Goal: Transaction & Acquisition: Book appointment/travel/reservation

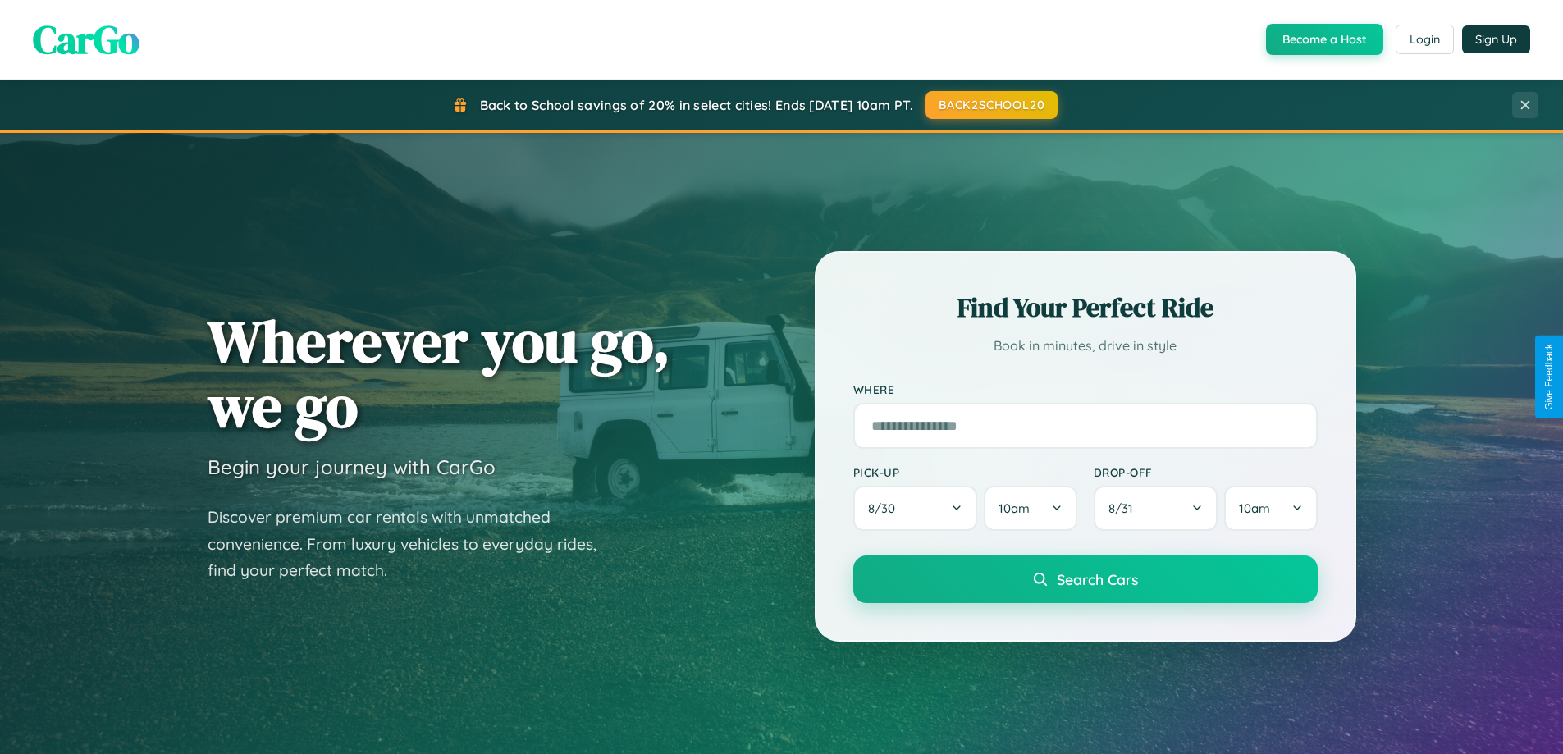
scroll to position [707, 0]
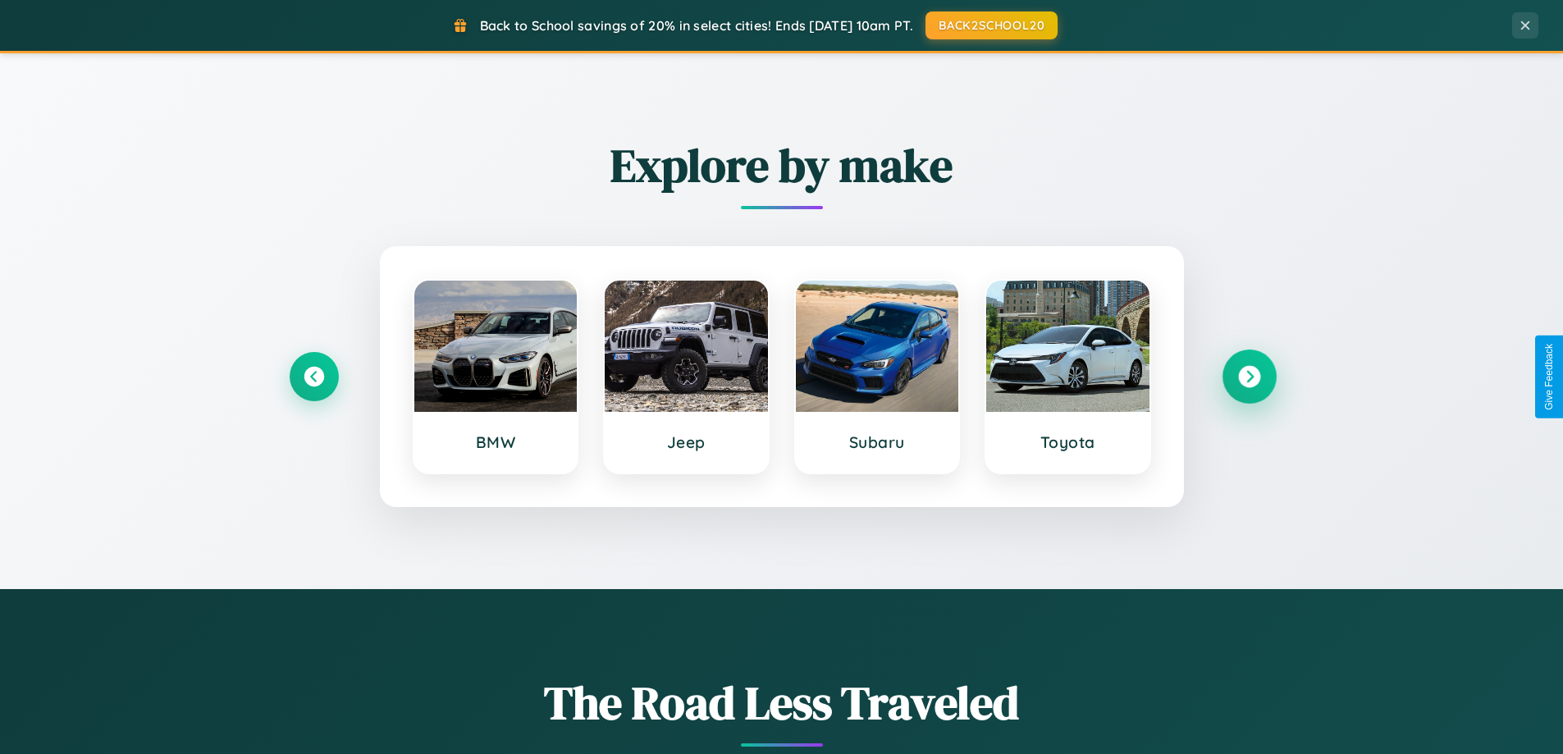
click at [1249, 377] on icon at bounding box center [1249, 377] width 22 height 22
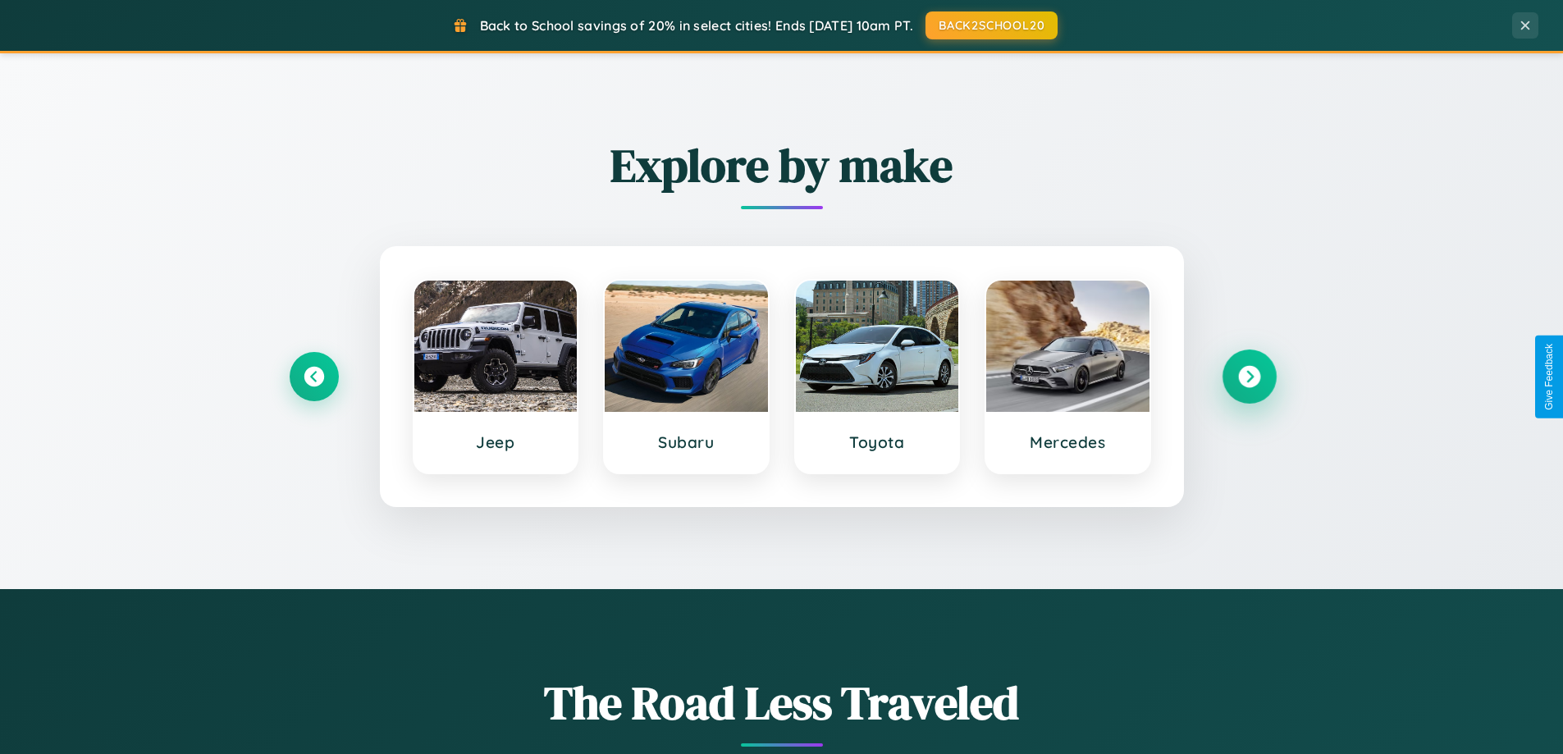
click at [1249, 377] on icon at bounding box center [1249, 377] width 22 height 22
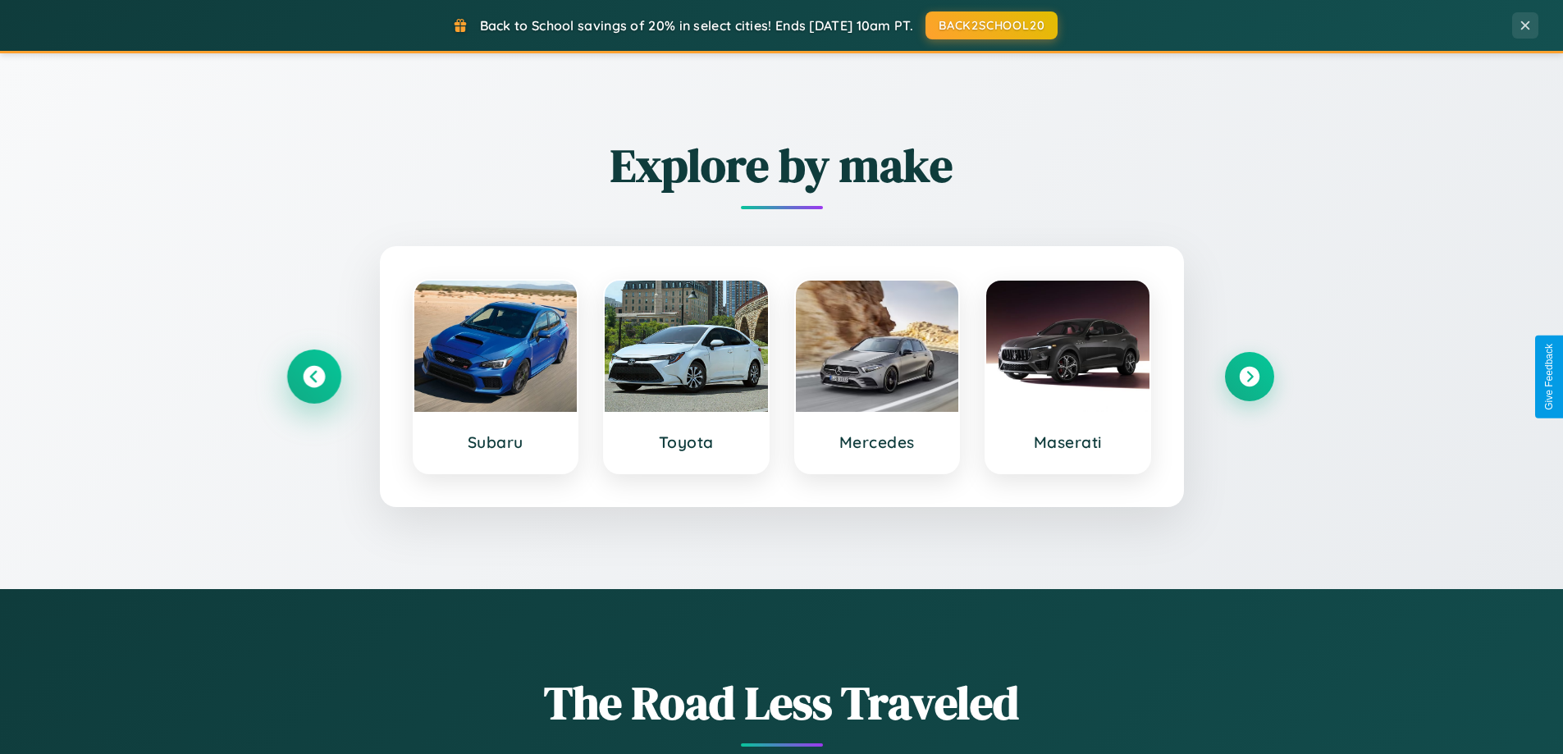
click at [313, 377] on icon at bounding box center [314, 377] width 22 height 22
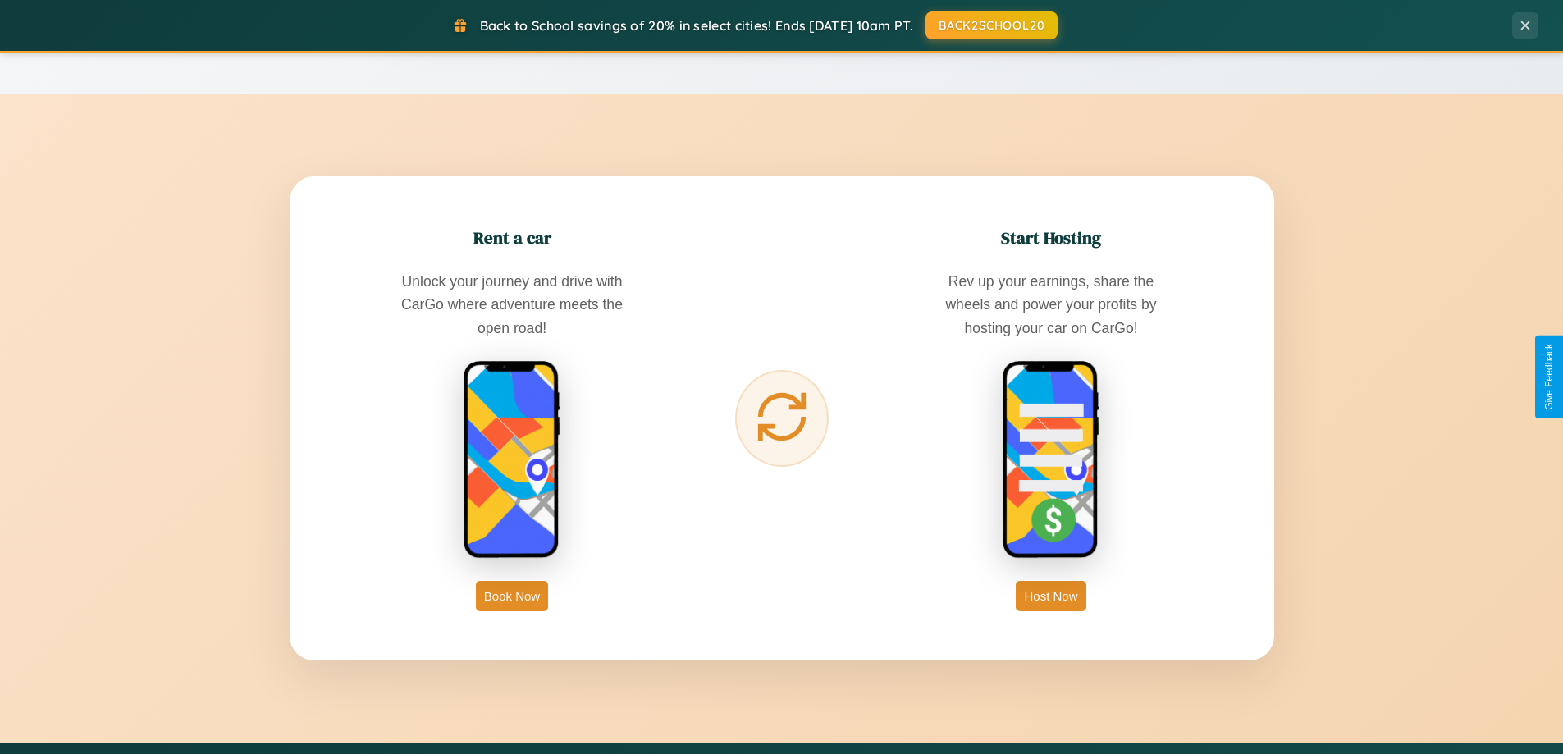
scroll to position [3157, 0]
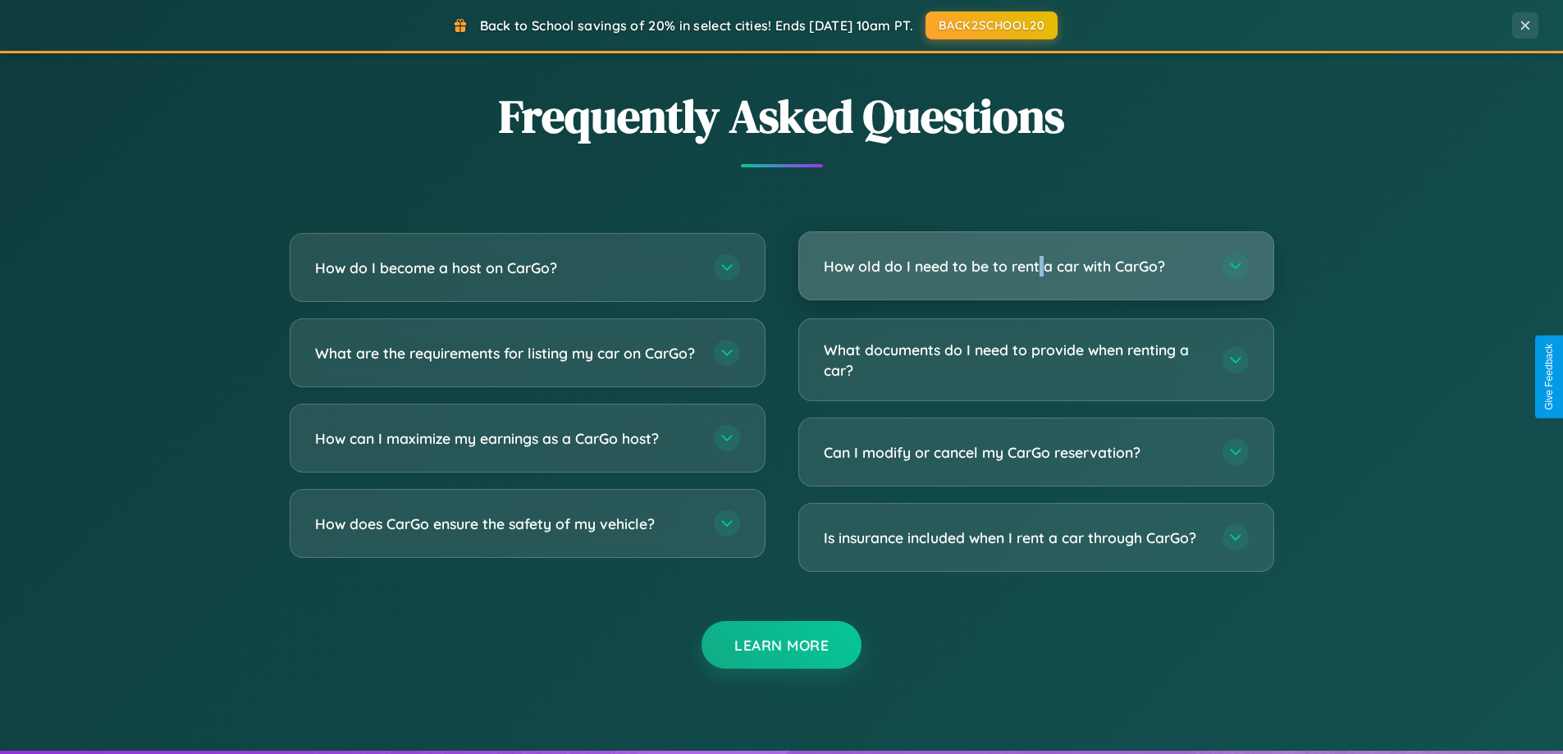
click at [1035, 266] on h3 "How old do I need to be to rent a car with CarGo?" at bounding box center [1015, 266] width 382 height 21
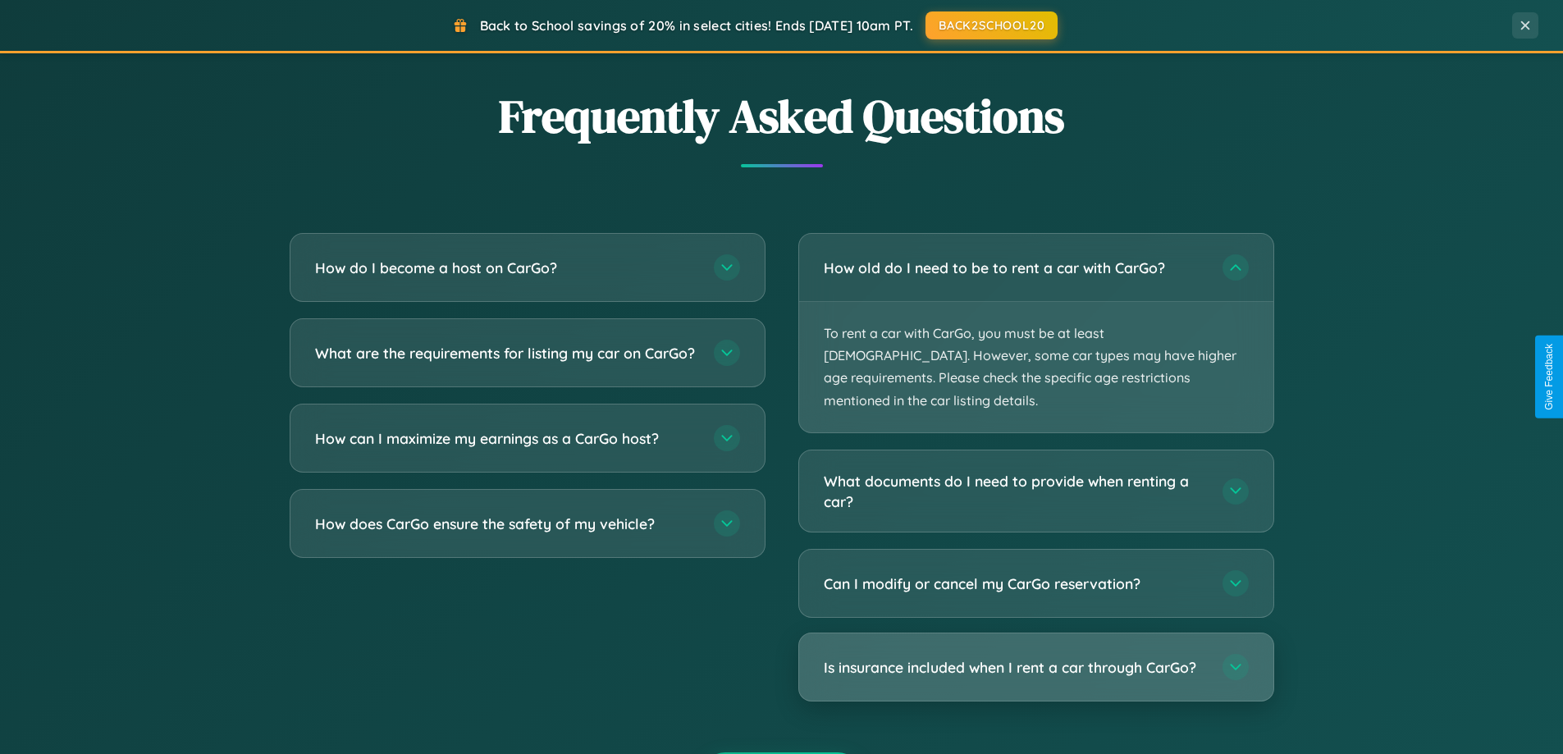
click at [1035, 657] on h3 "Is insurance included when I rent a car through CarGo?" at bounding box center [1015, 667] width 382 height 21
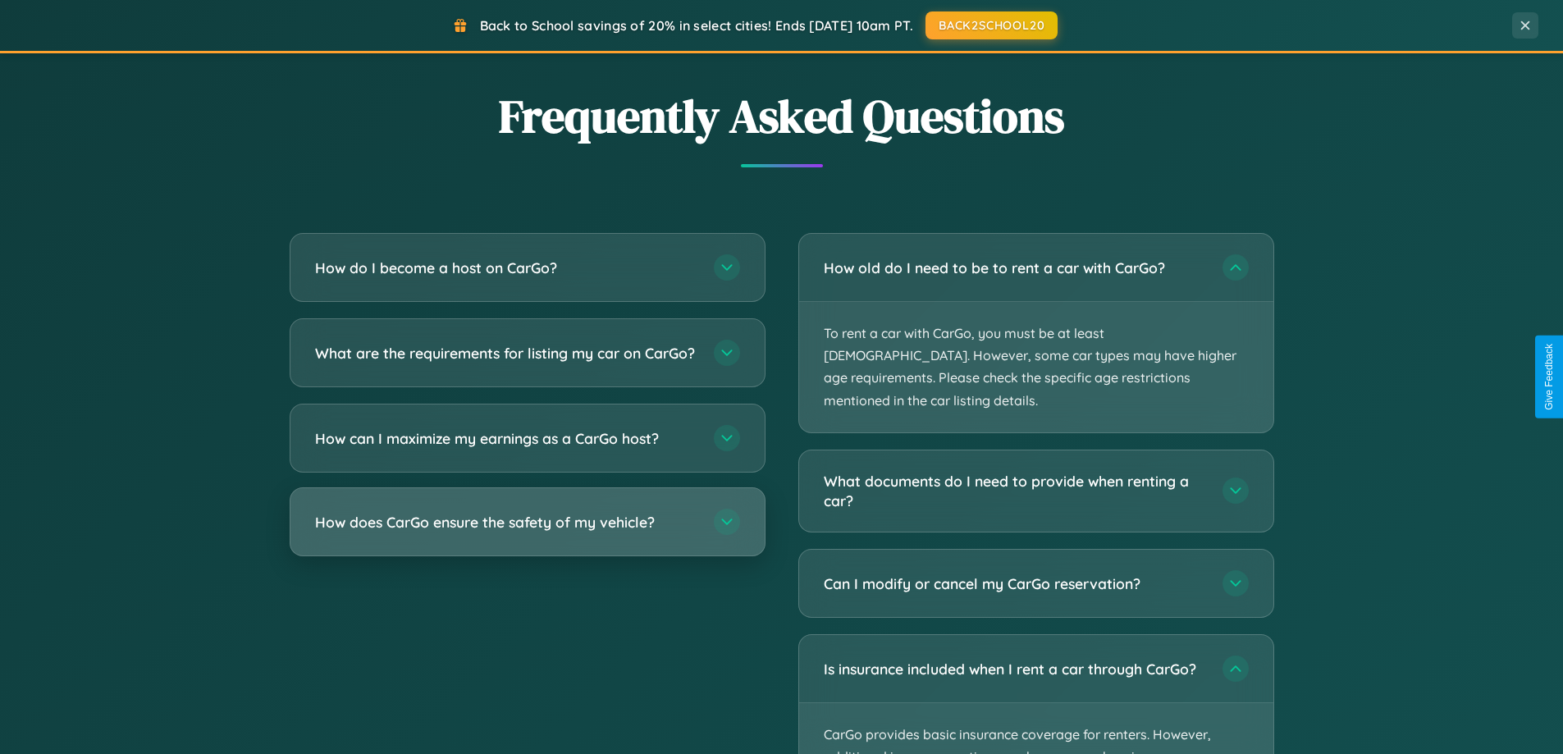
click at [527, 532] on h3 "How does CarGo ensure the safety of my vehicle?" at bounding box center [506, 522] width 382 height 21
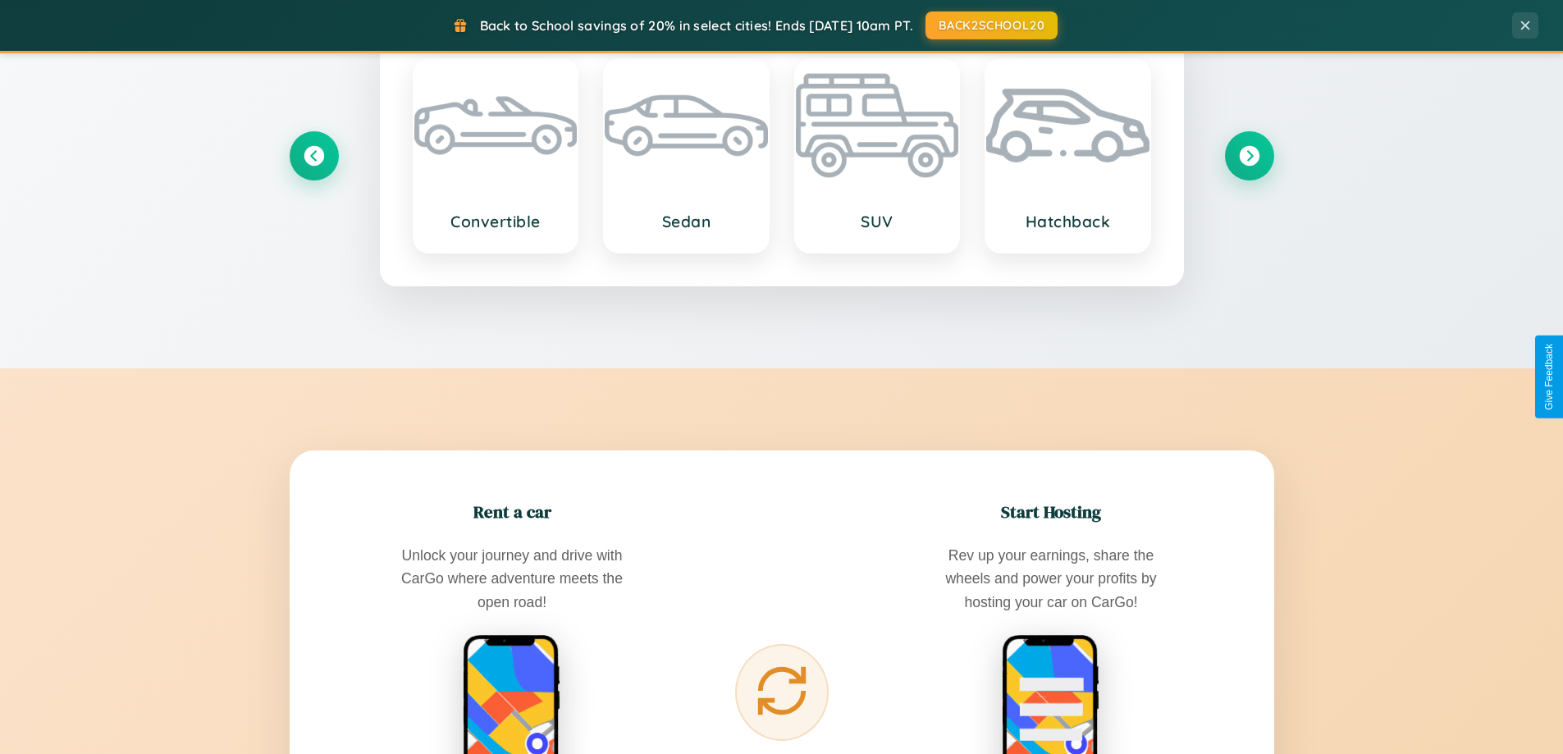
scroll to position [1129, 0]
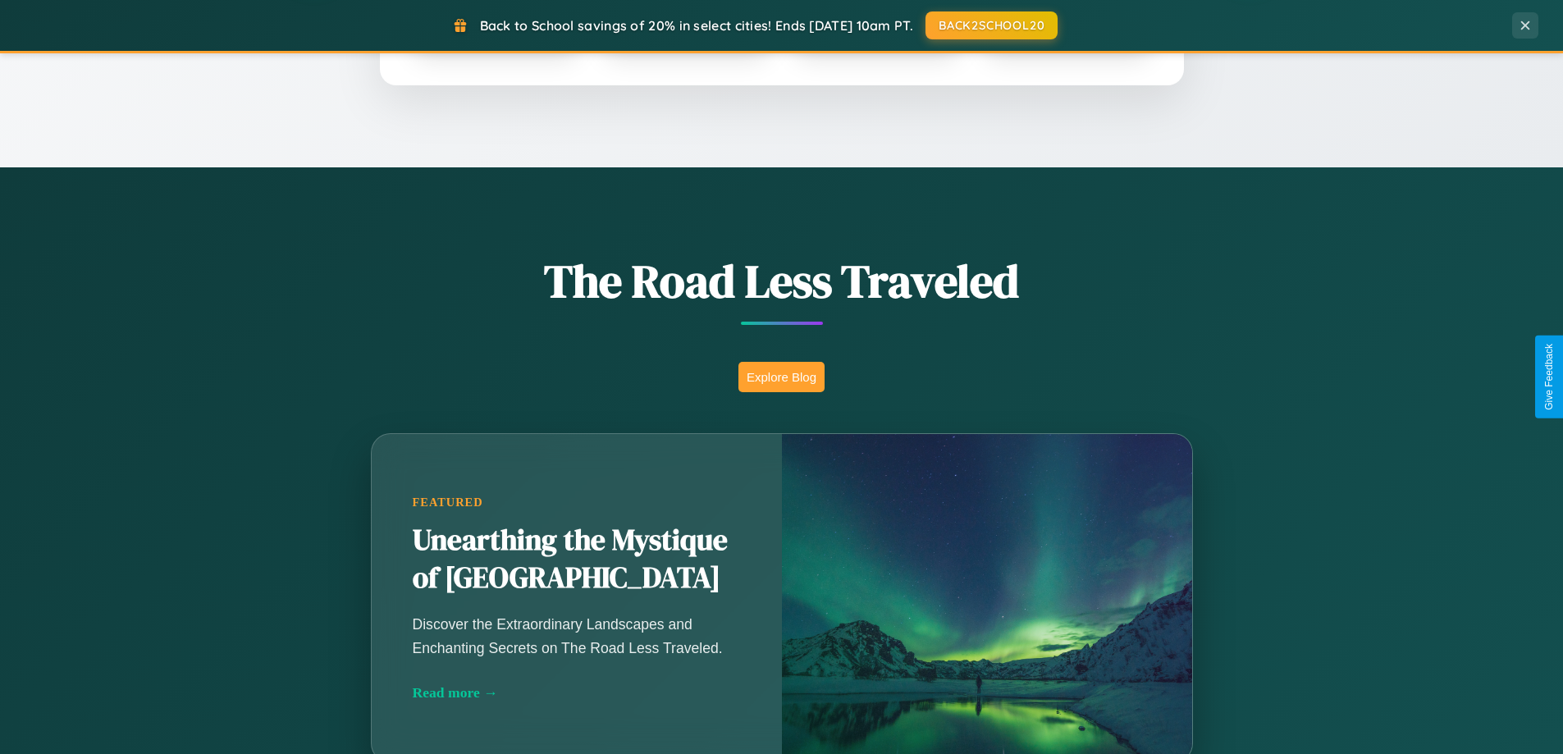
click at [781, 377] on button "Explore Blog" at bounding box center [781, 377] width 86 height 30
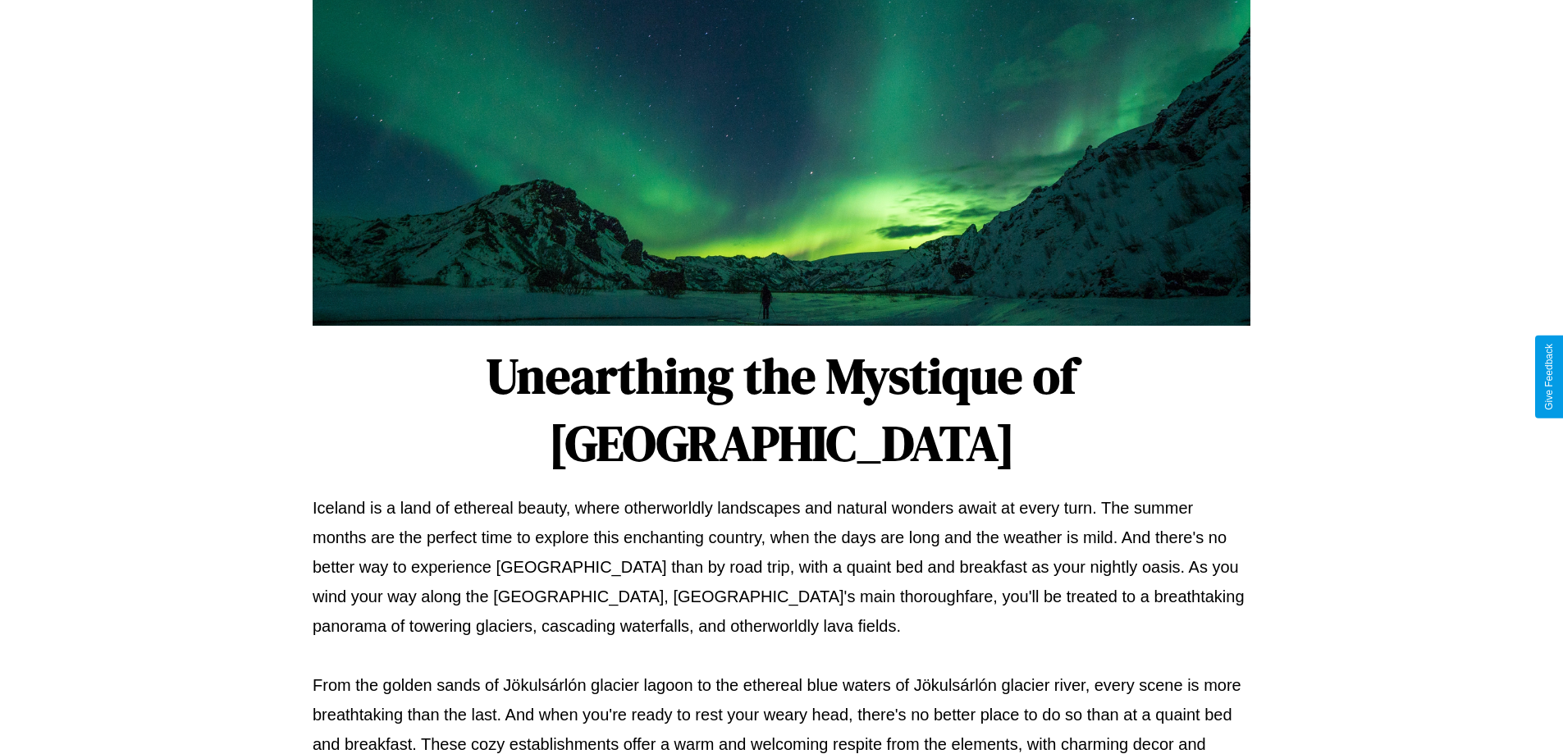
scroll to position [531, 0]
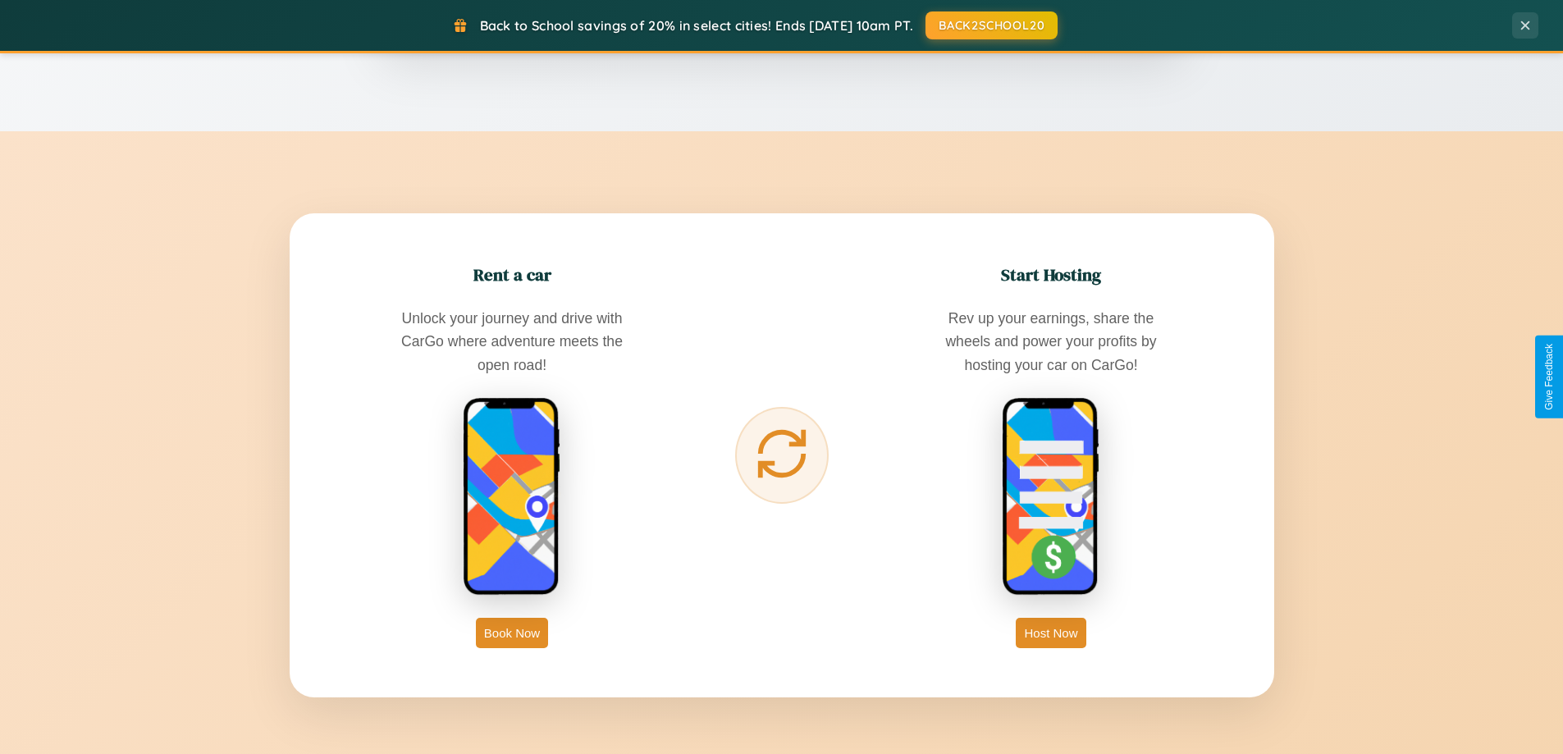
scroll to position [2636, 0]
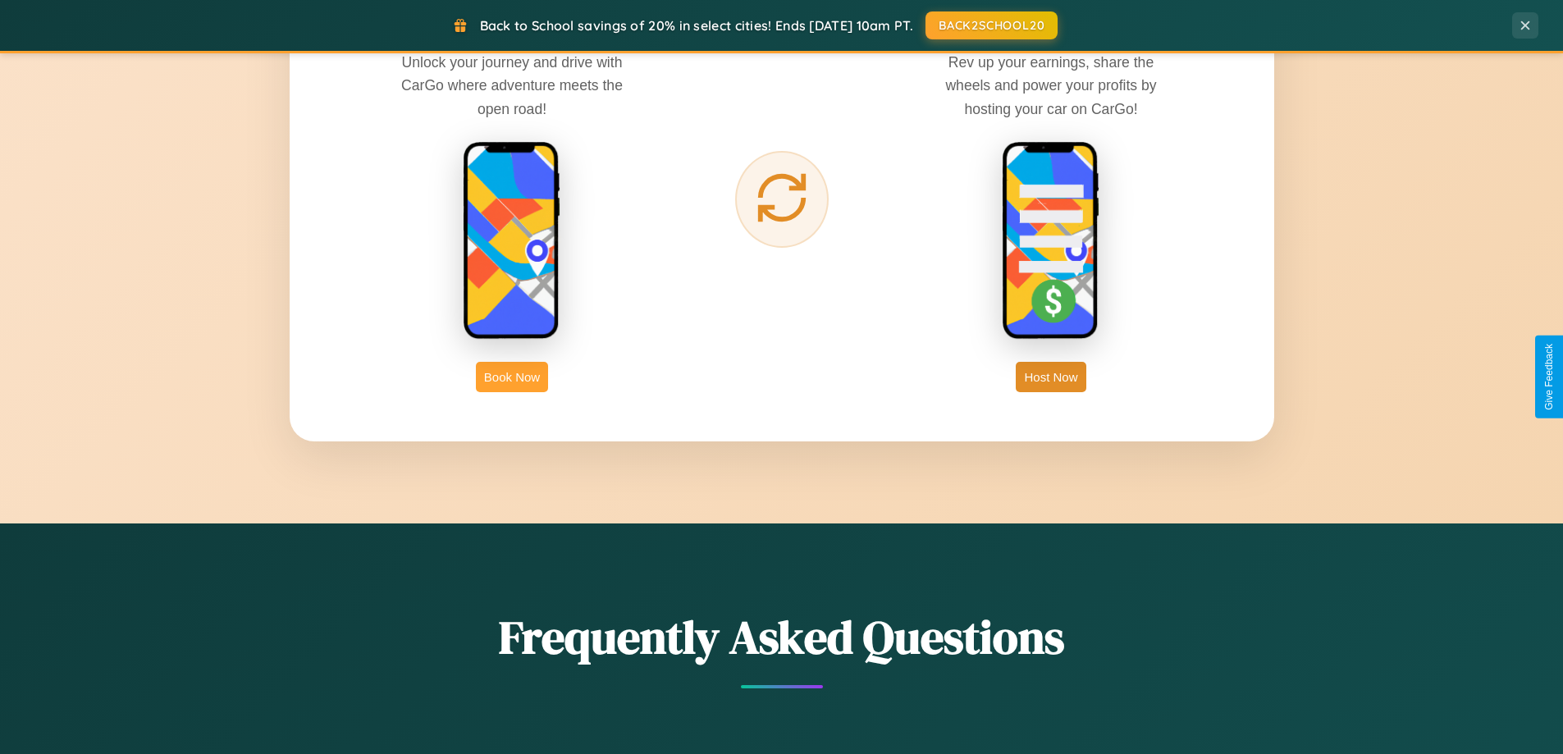
click at [512, 377] on button "Book Now" at bounding box center [512, 377] width 72 height 30
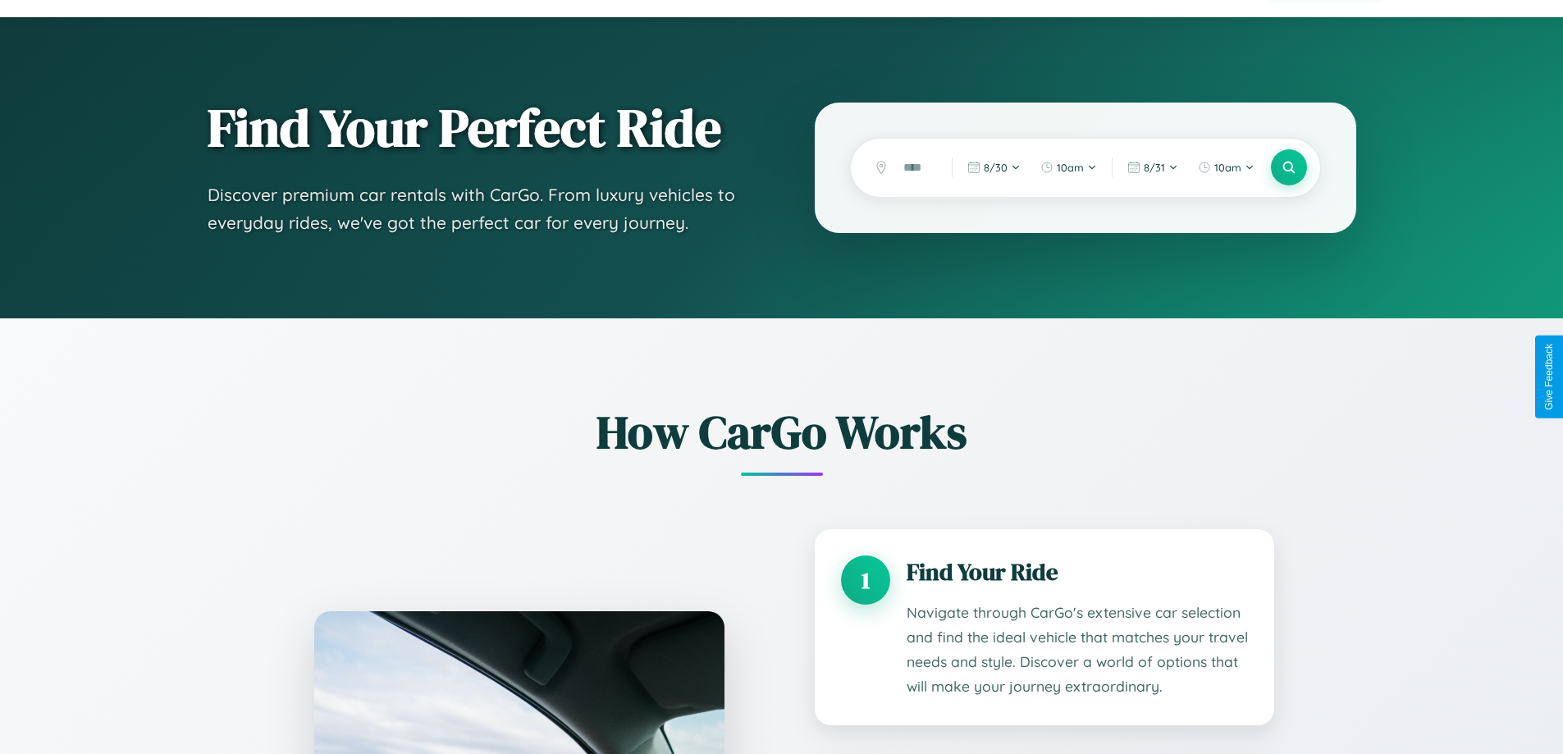
scroll to position [1512, 0]
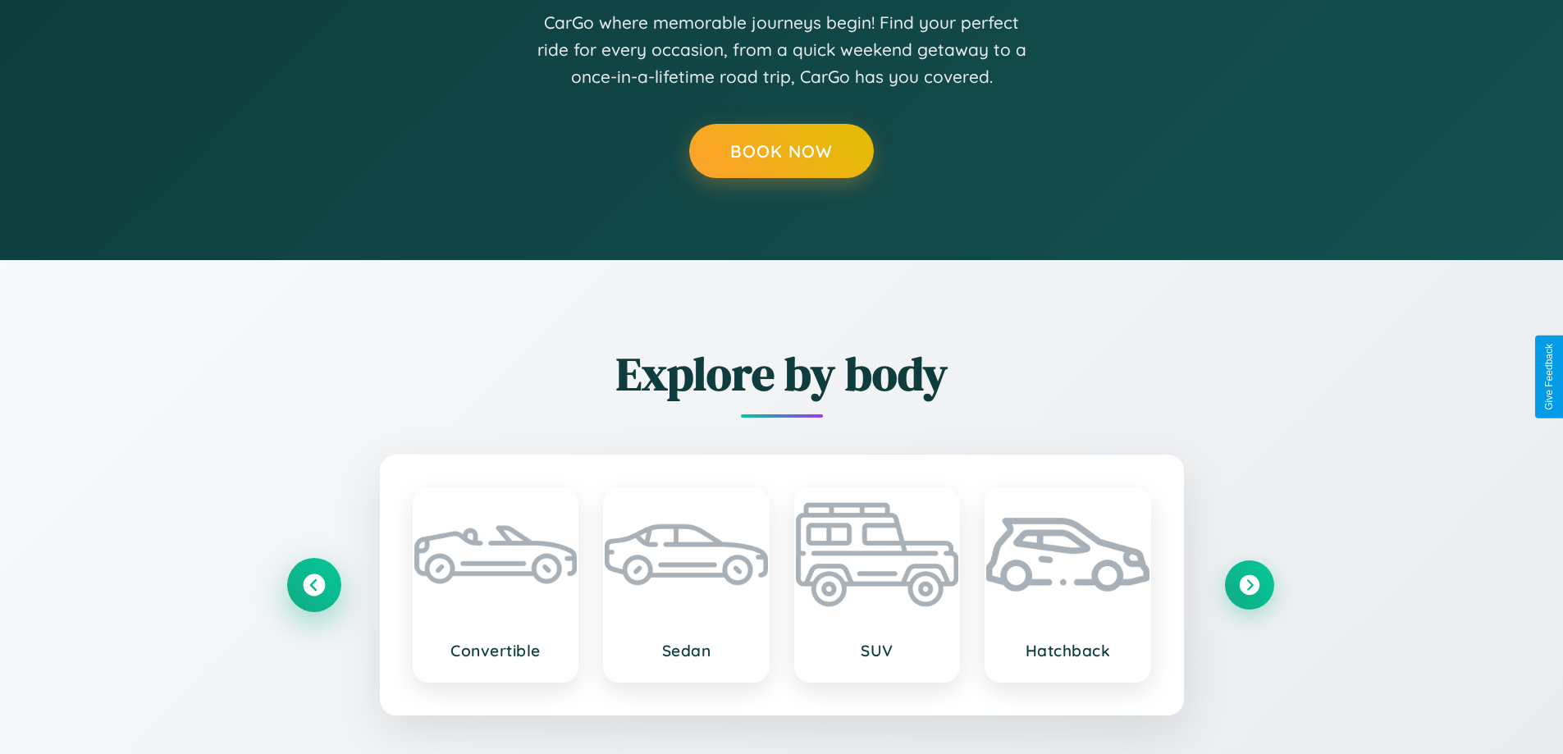
click at [313, 584] on icon at bounding box center [314, 584] width 22 height 22
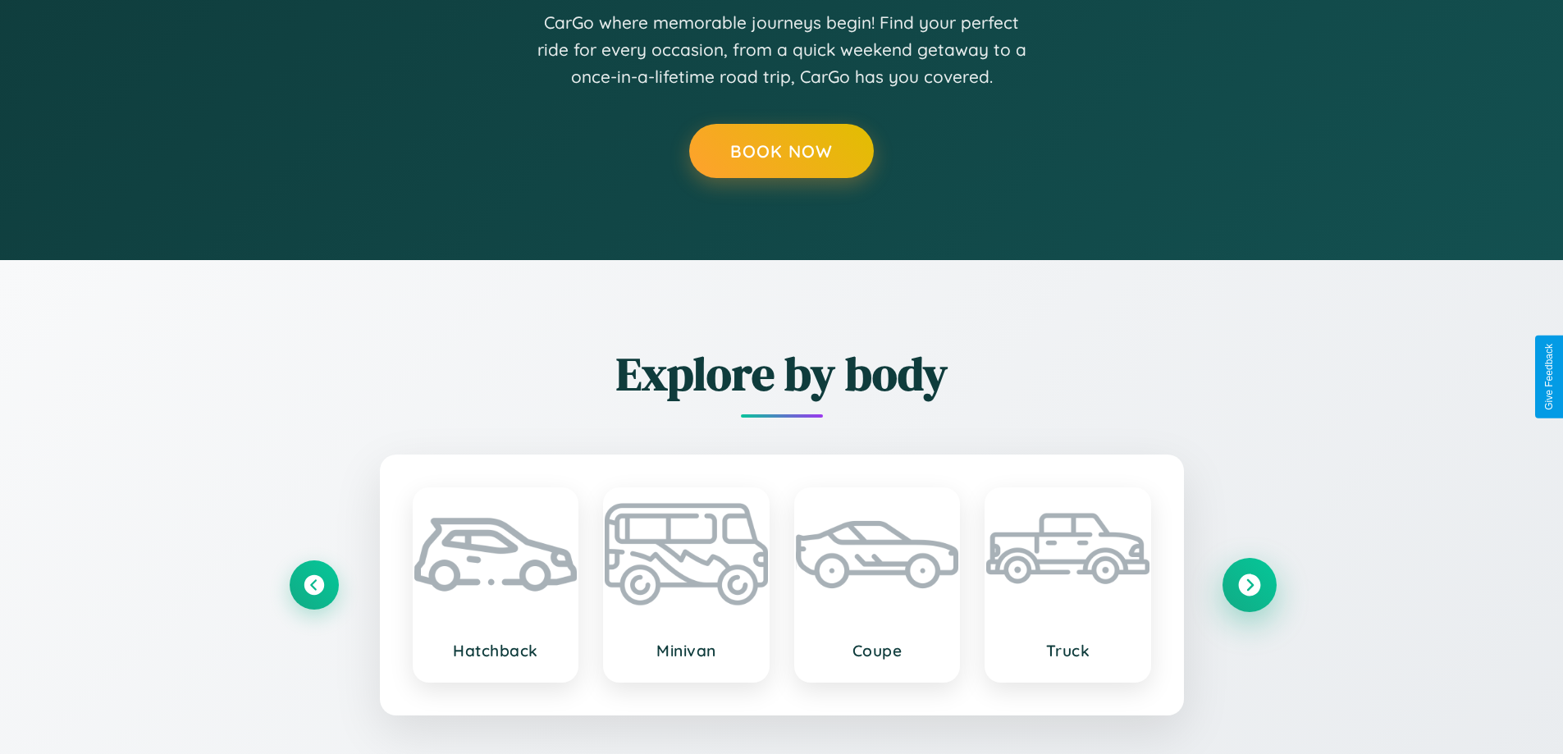
click at [1249, 584] on icon at bounding box center [1249, 584] width 22 height 22
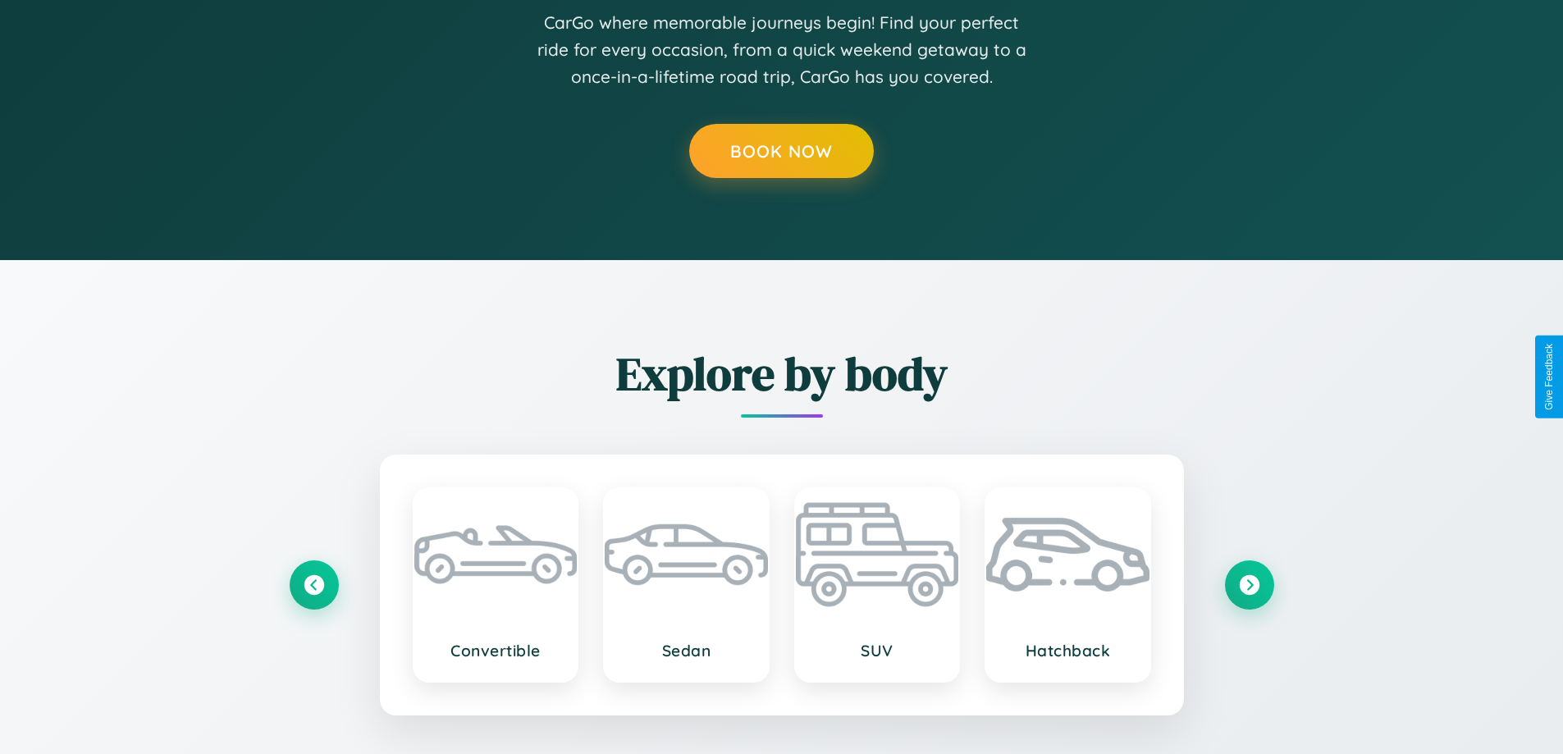
scroll to position [0, 0]
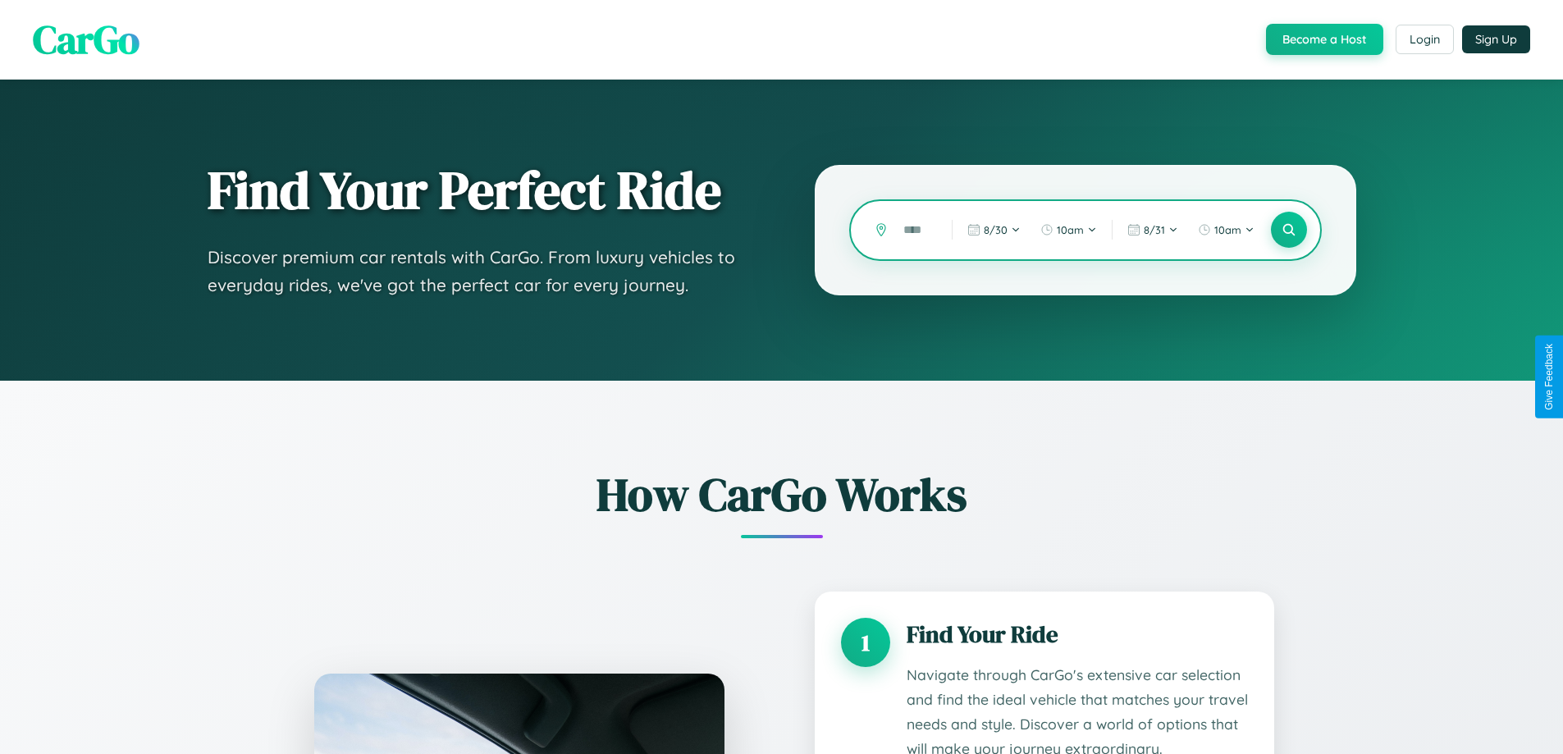
click at [916, 230] on input "text" at bounding box center [915, 230] width 40 height 29
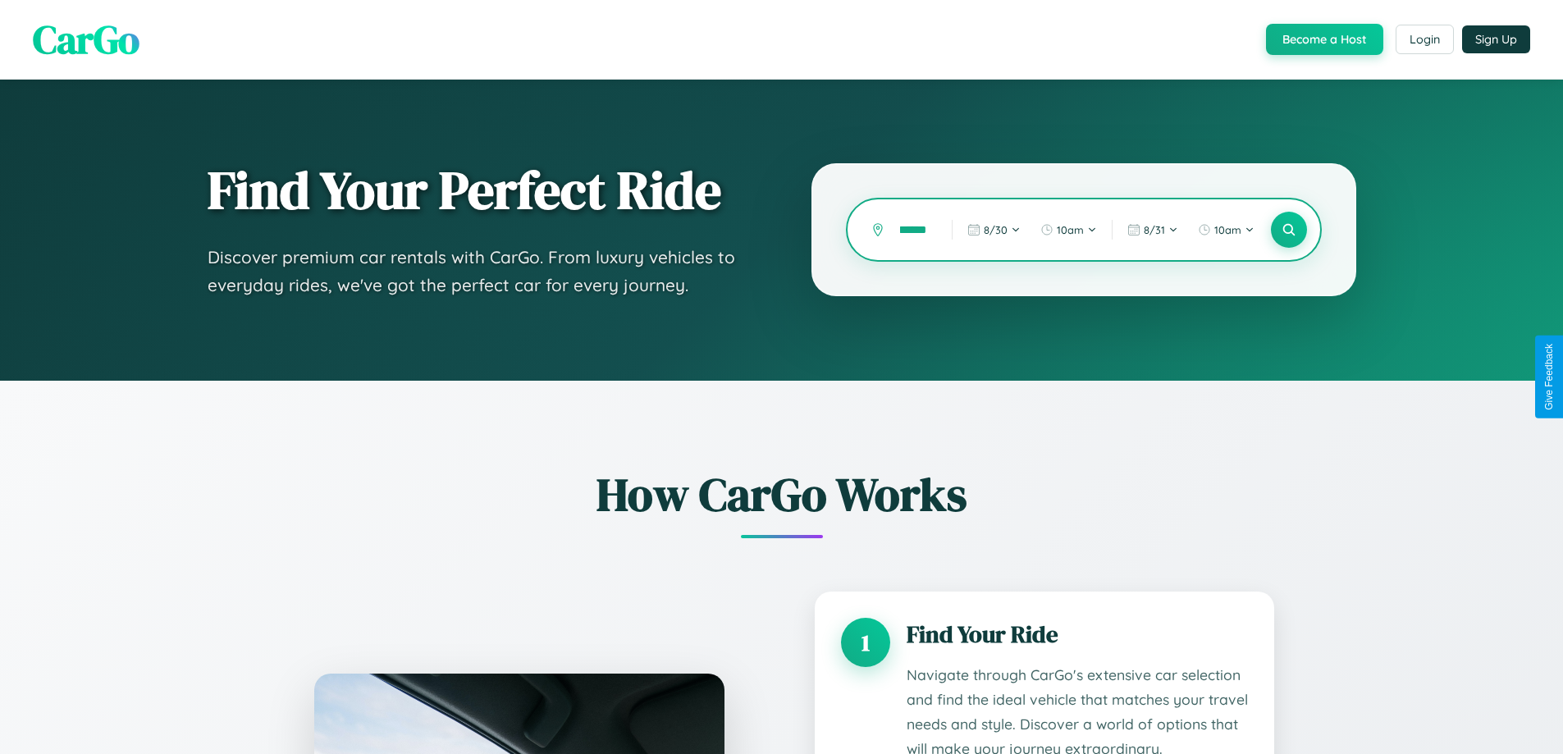
scroll to position [0, 18]
type input "******"
click at [1288, 230] on icon at bounding box center [1289, 230] width 16 height 16
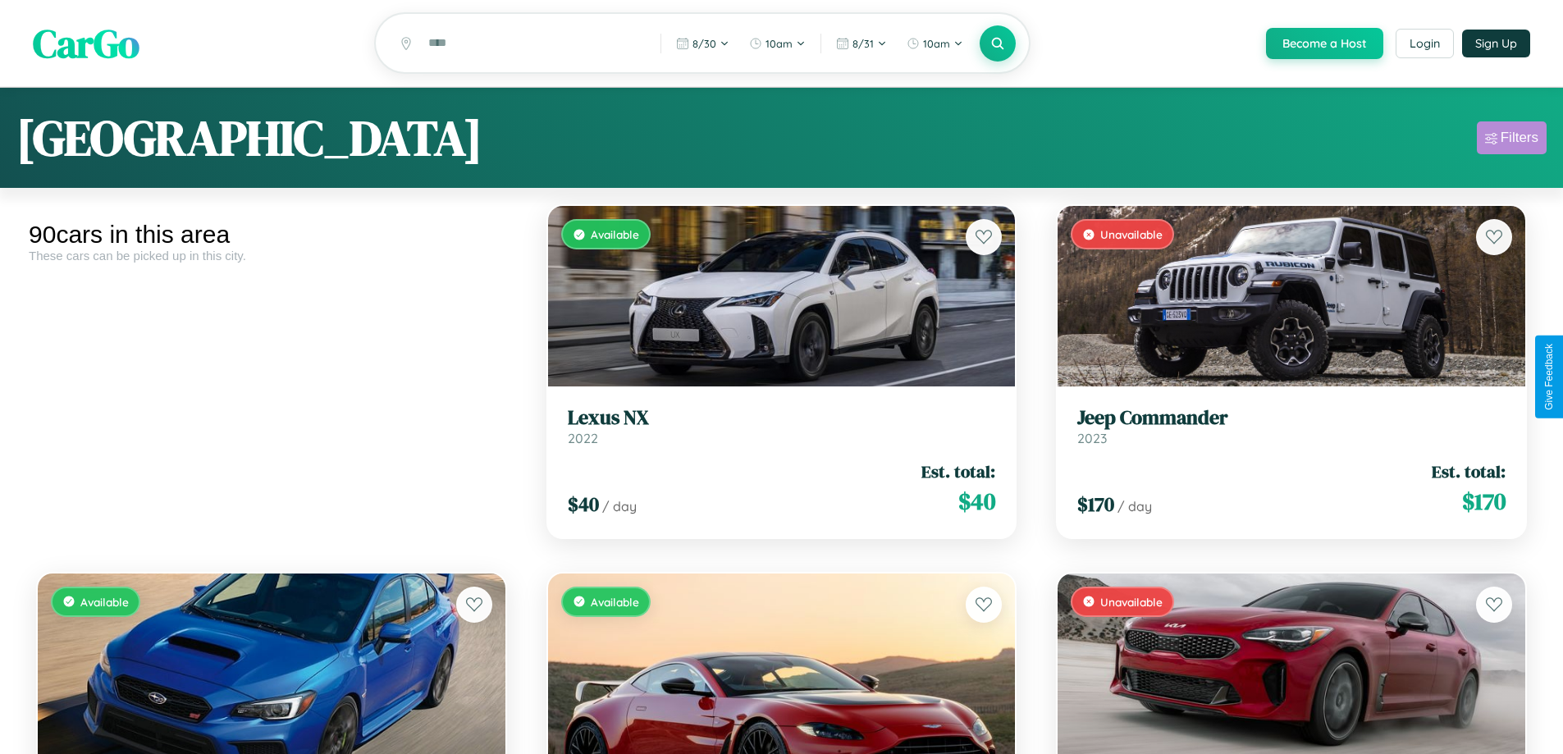
click at [1511, 140] on div "Filters" at bounding box center [1519, 138] width 38 height 16
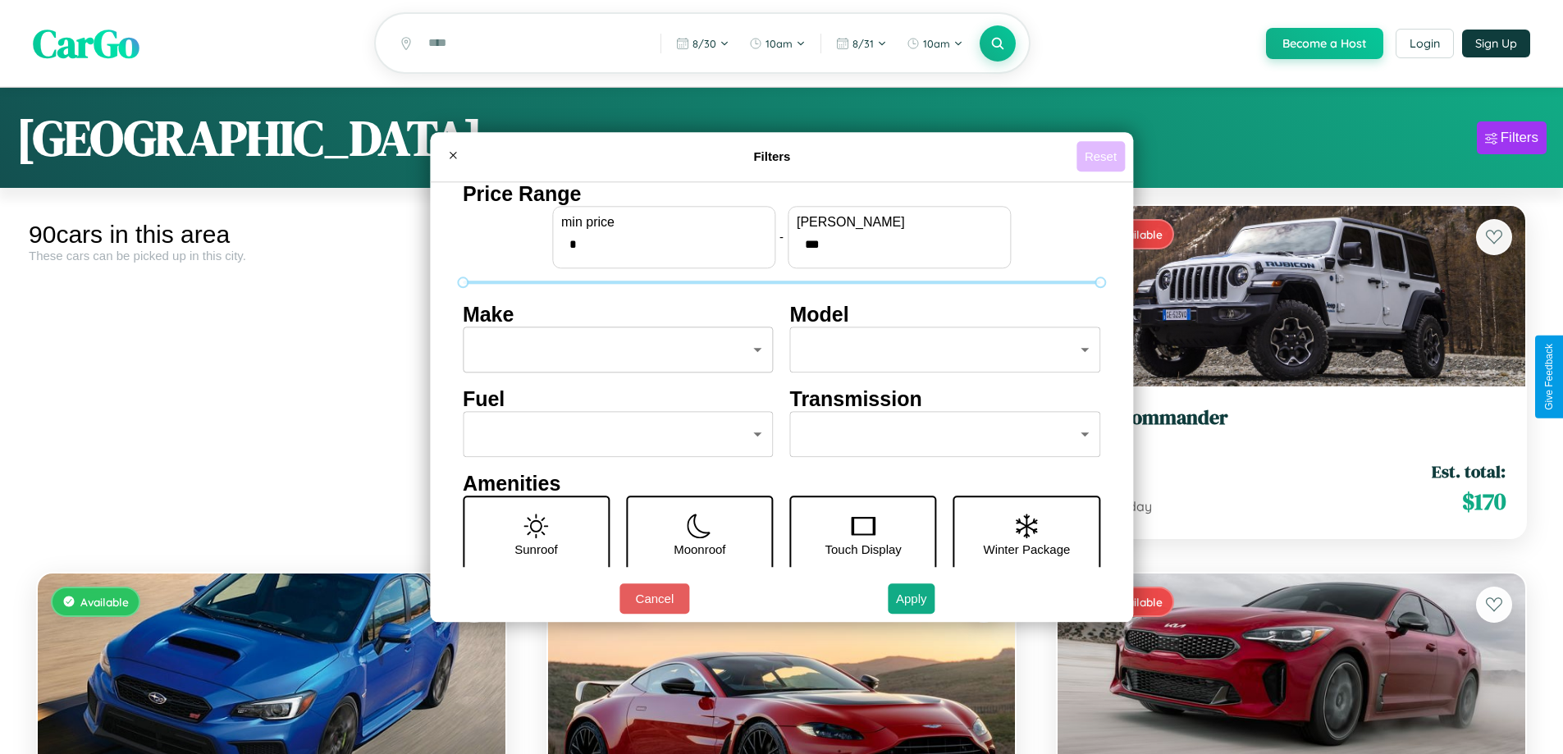
click at [1103, 156] on button "Reset" at bounding box center [1100, 156] width 48 height 30
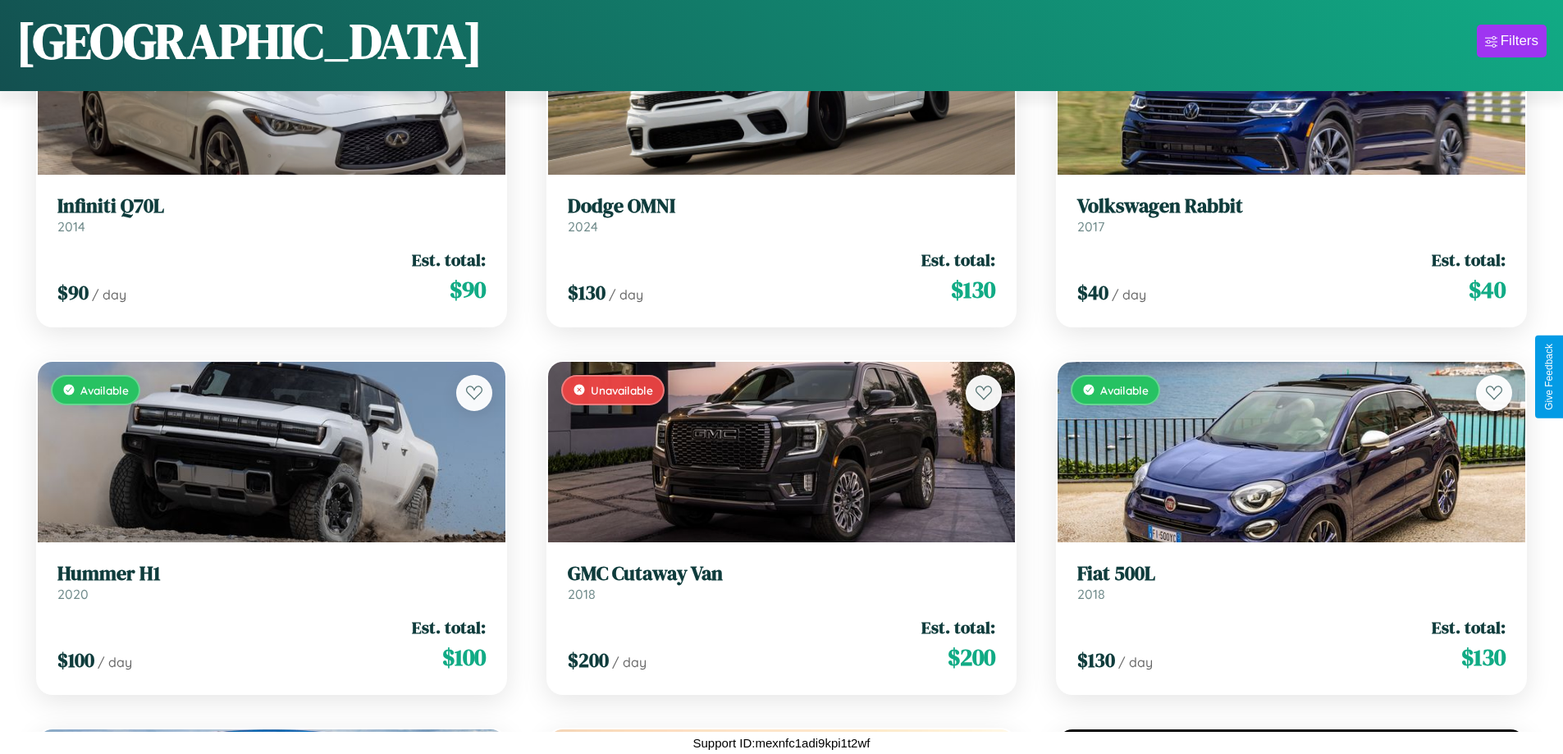
scroll to position [6842, 0]
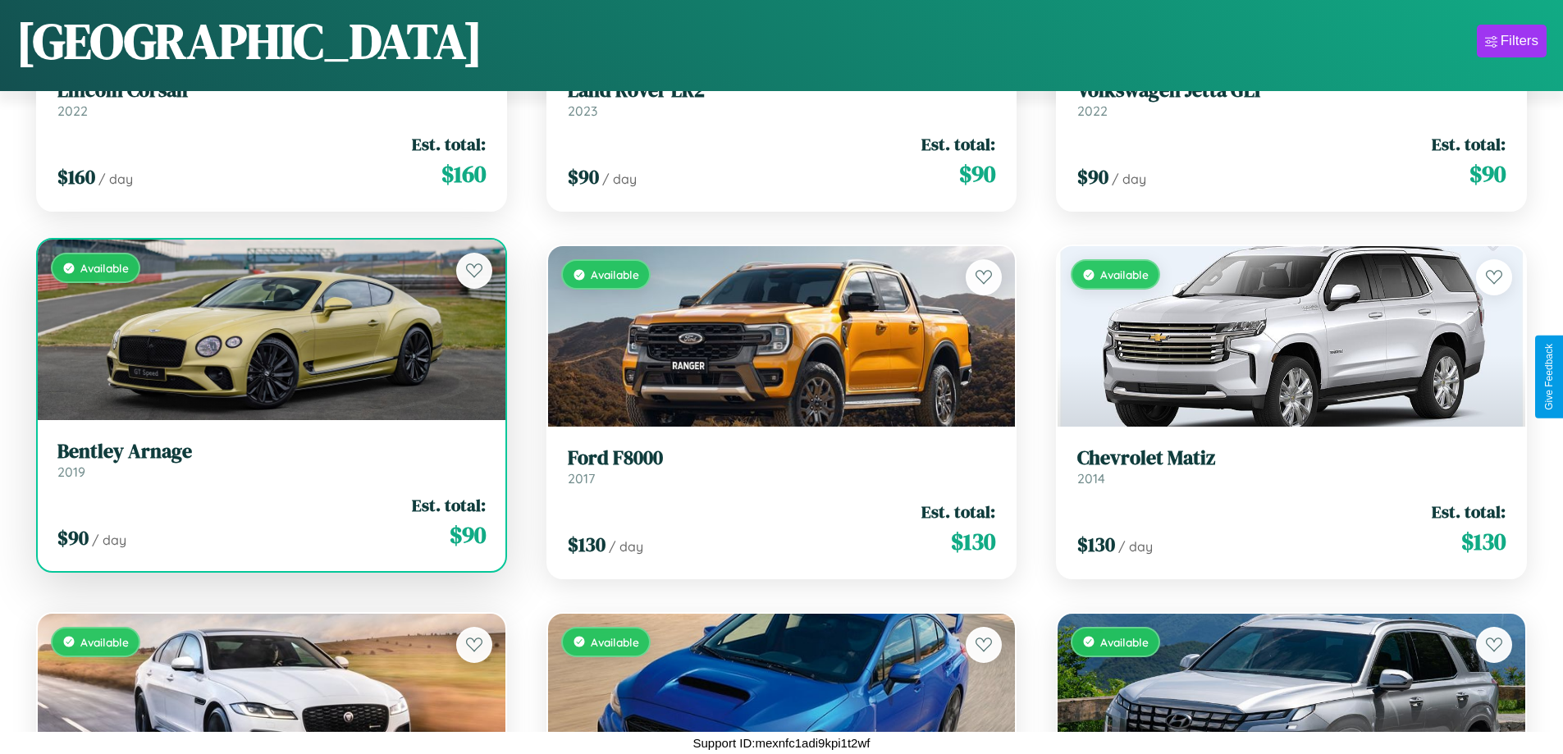
click at [269, 459] on h3 "Bentley Arnage" at bounding box center [271, 452] width 428 height 24
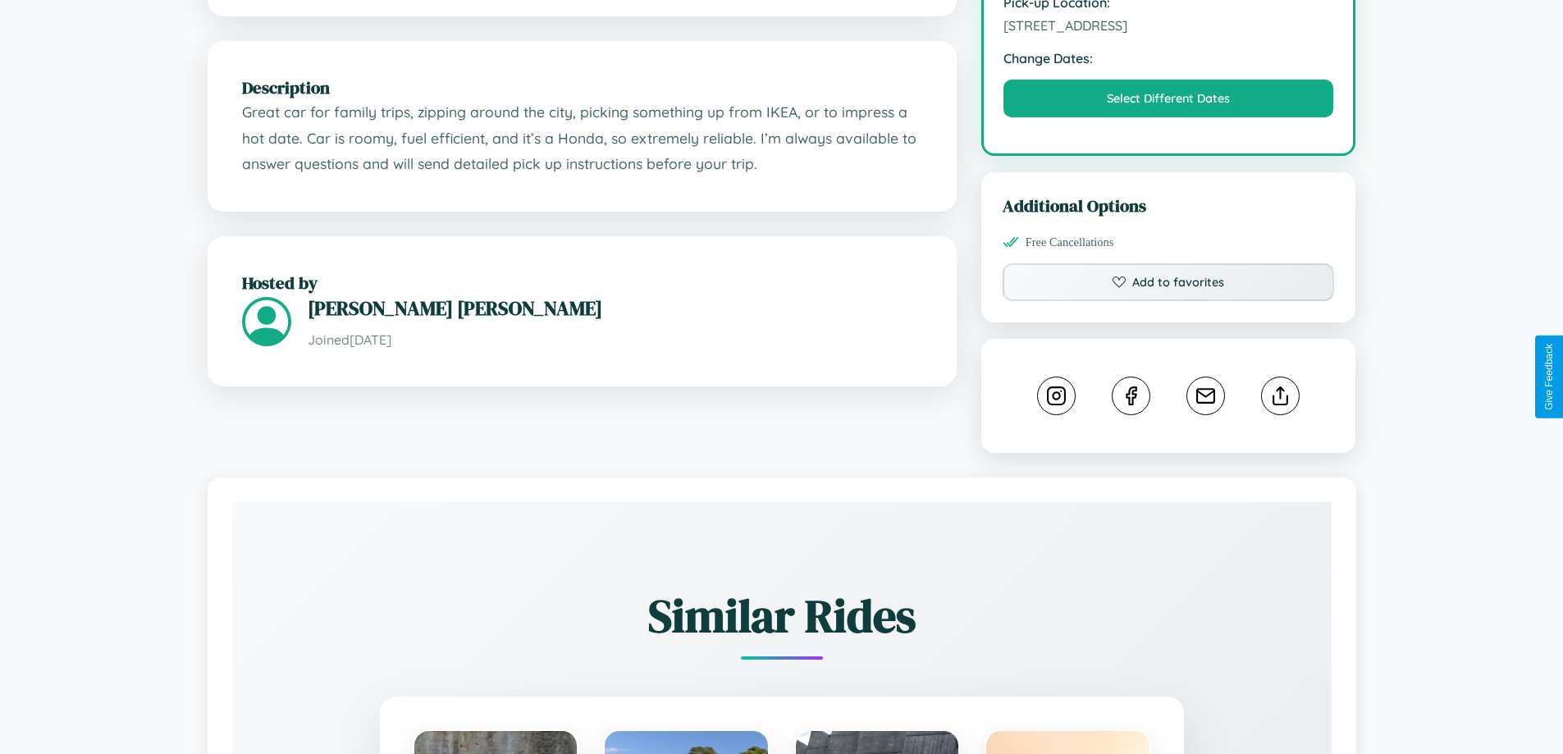
scroll to position [539, 0]
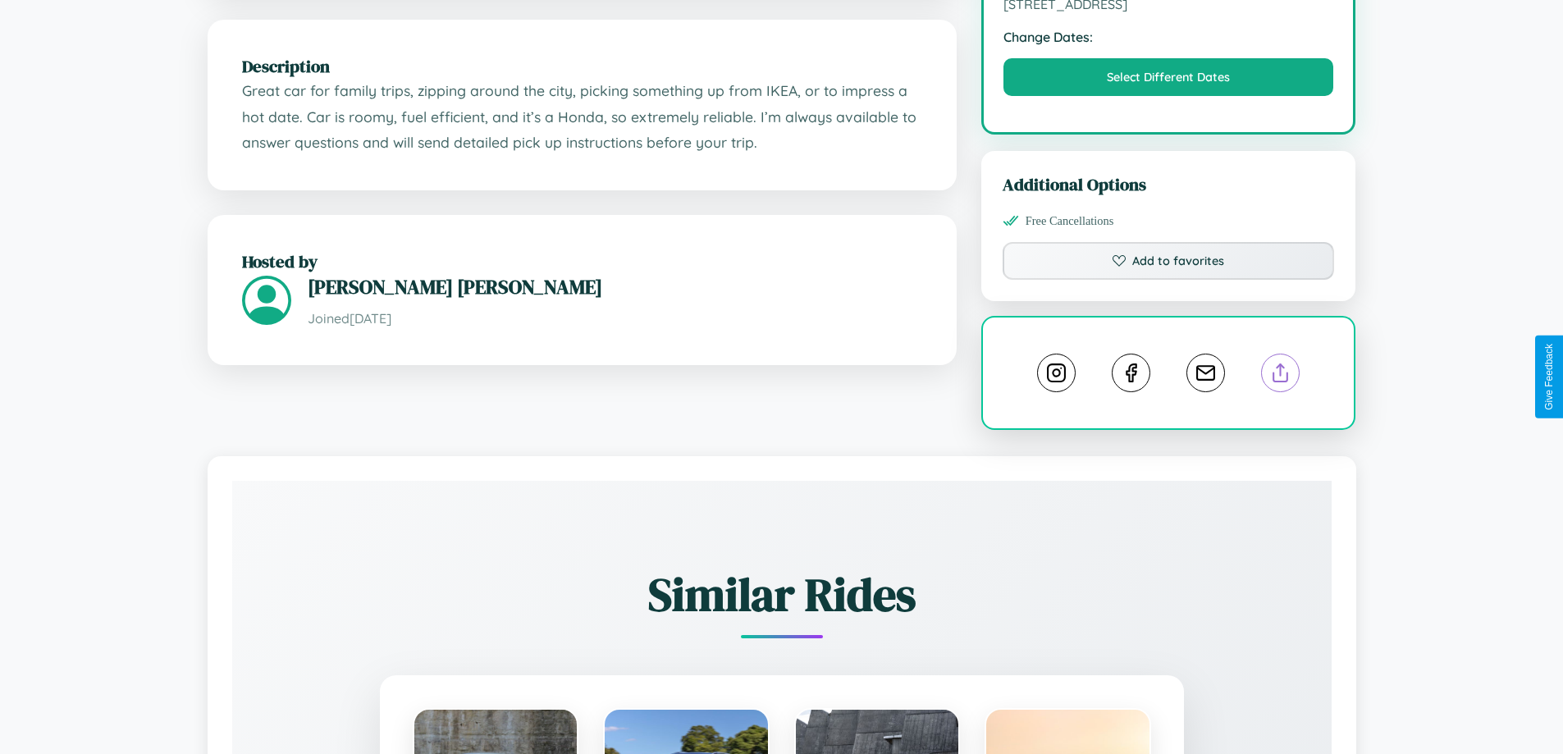
click at [1281, 376] on line at bounding box center [1281, 369] width 0 height 11
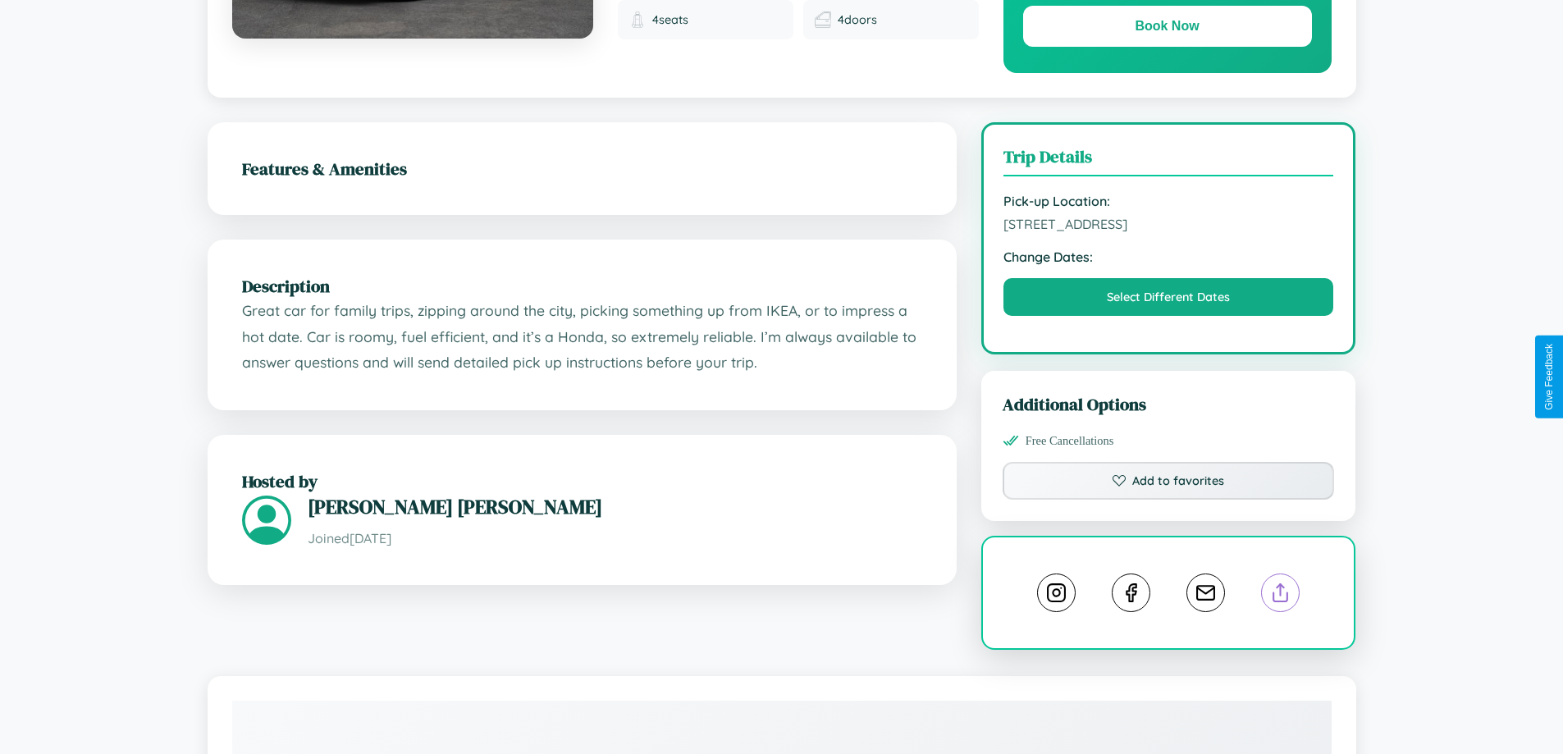
scroll to position [281, 0]
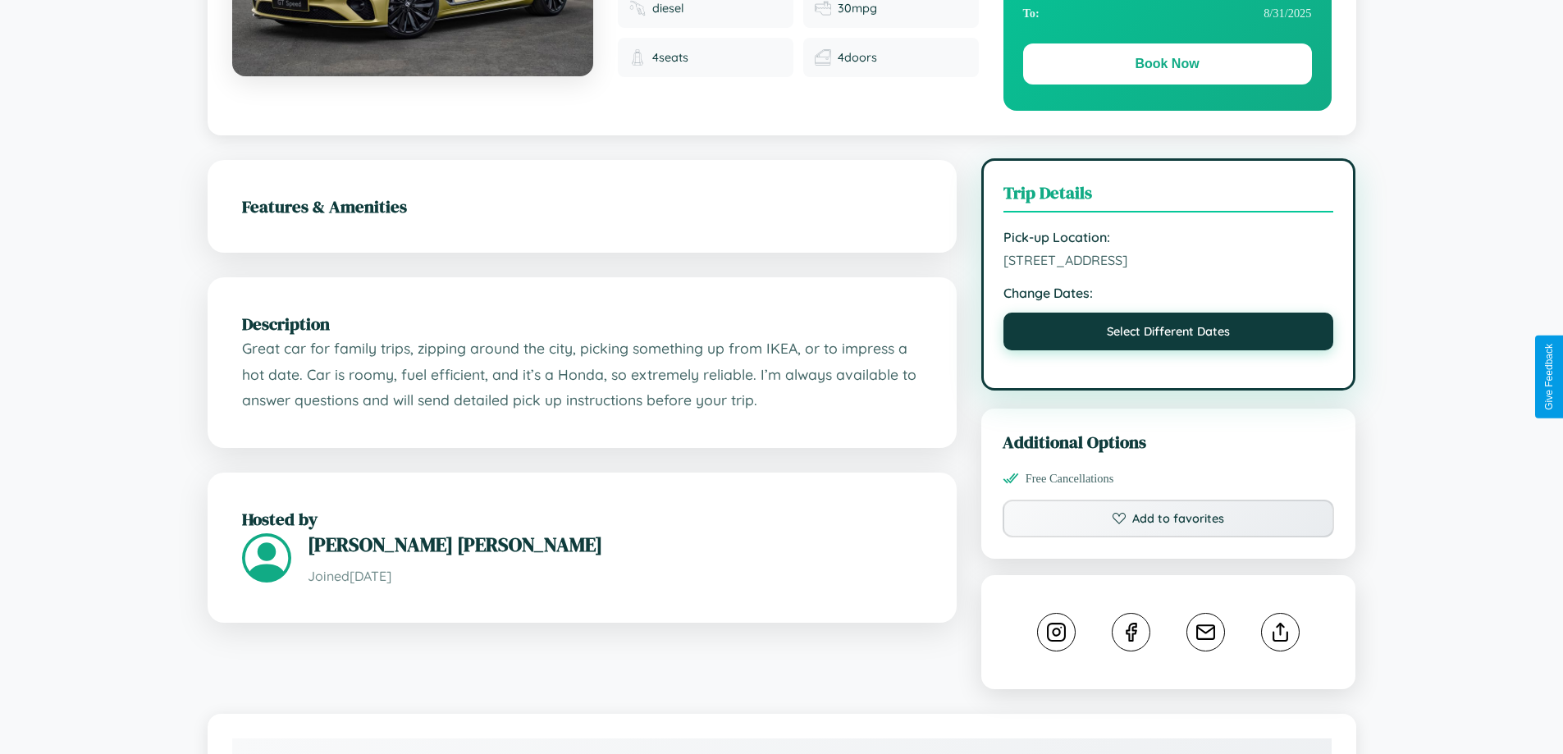
click at [1168, 334] on button "Select Different Dates" at bounding box center [1168, 332] width 331 height 38
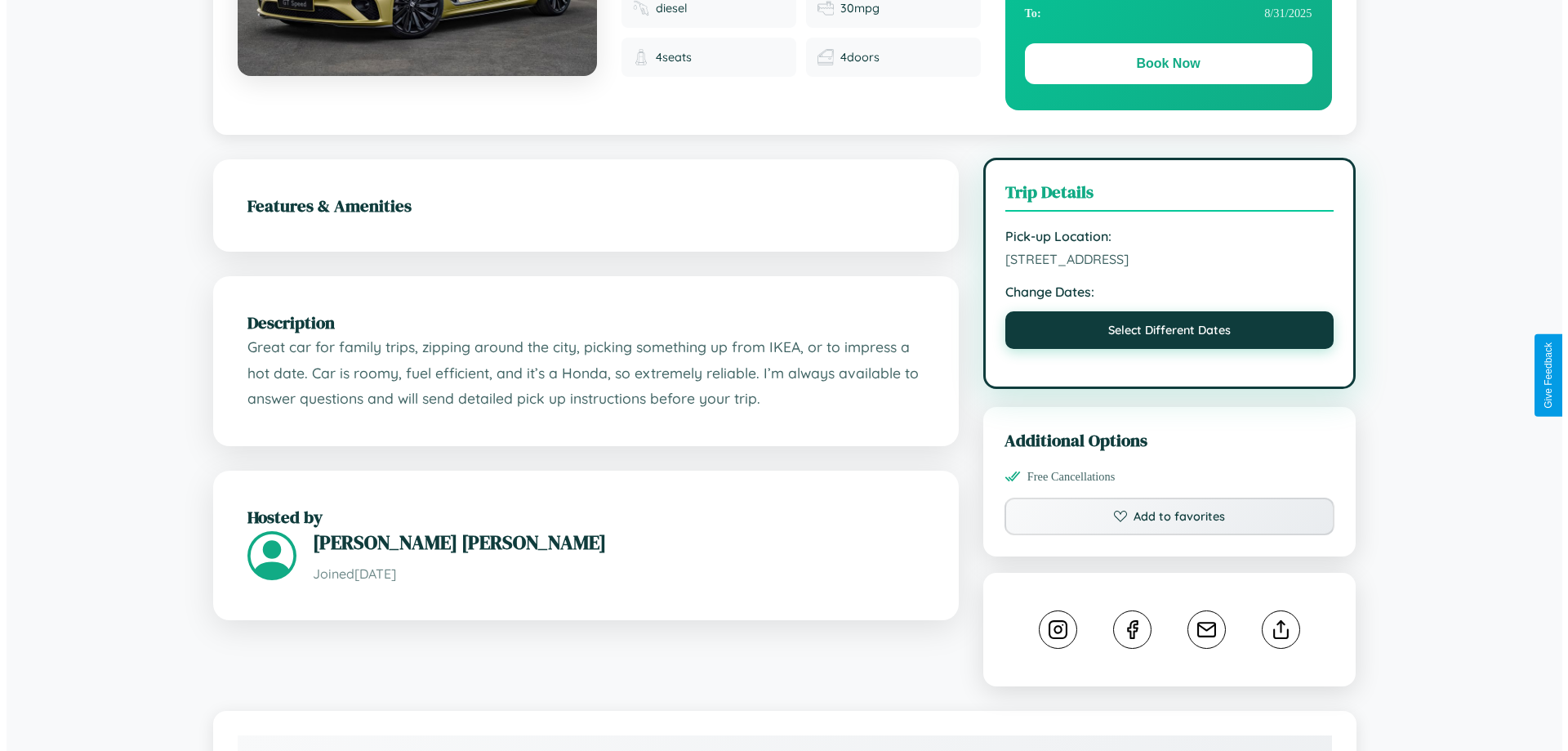
select select "*"
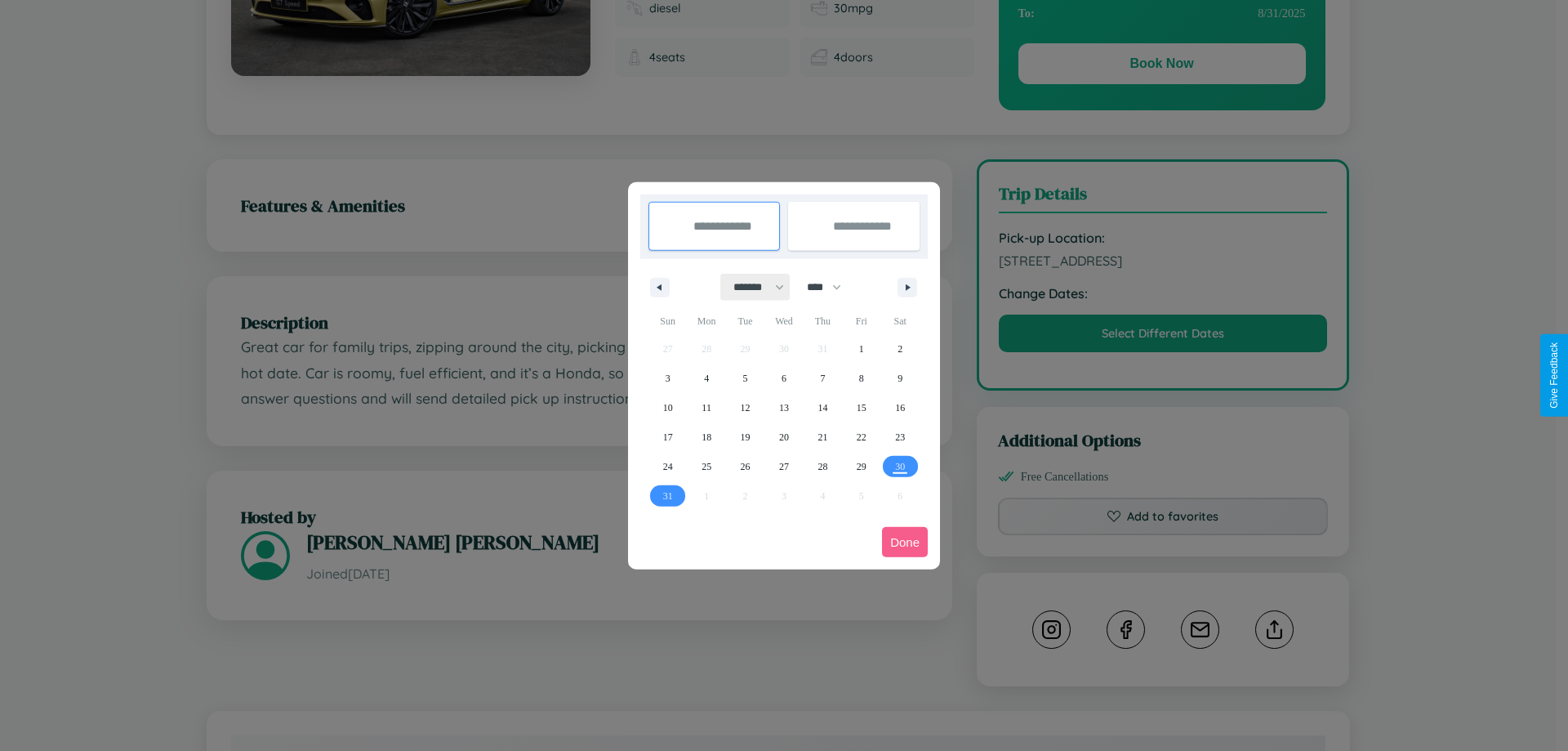
drag, startPoint x: 752, startPoint y: 287, endPoint x: 784, endPoint y: 328, distance: 52.0
click at [752, 287] on select "******* ******** ***** ***** *** **** **** ****** ********* ******* ******** **…" at bounding box center [756, 287] width 70 height 27
click at [831, 287] on select "**** **** **** **** **** **** **** **** **** **** **** **** **** **** **** ****…" at bounding box center [822, 287] width 49 height 27
select select "****"
click at [667, 466] on span "23" at bounding box center [668, 467] width 10 height 30
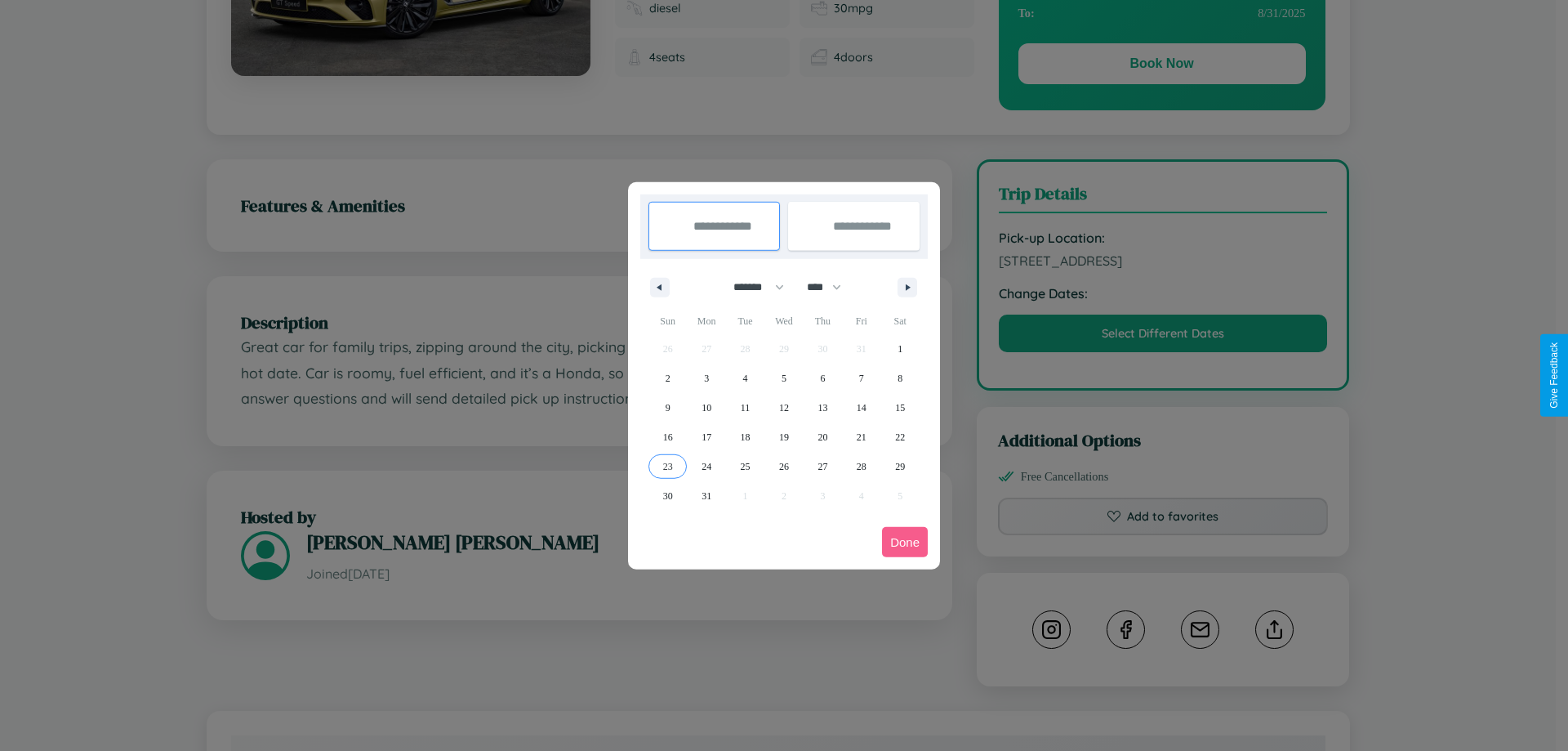
type input "**********"
click at [861, 466] on span "28" at bounding box center [862, 467] width 10 height 30
type input "**********"
click at [905, 542] on button "Done" at bounding box center [905, 542] width 46 height 30
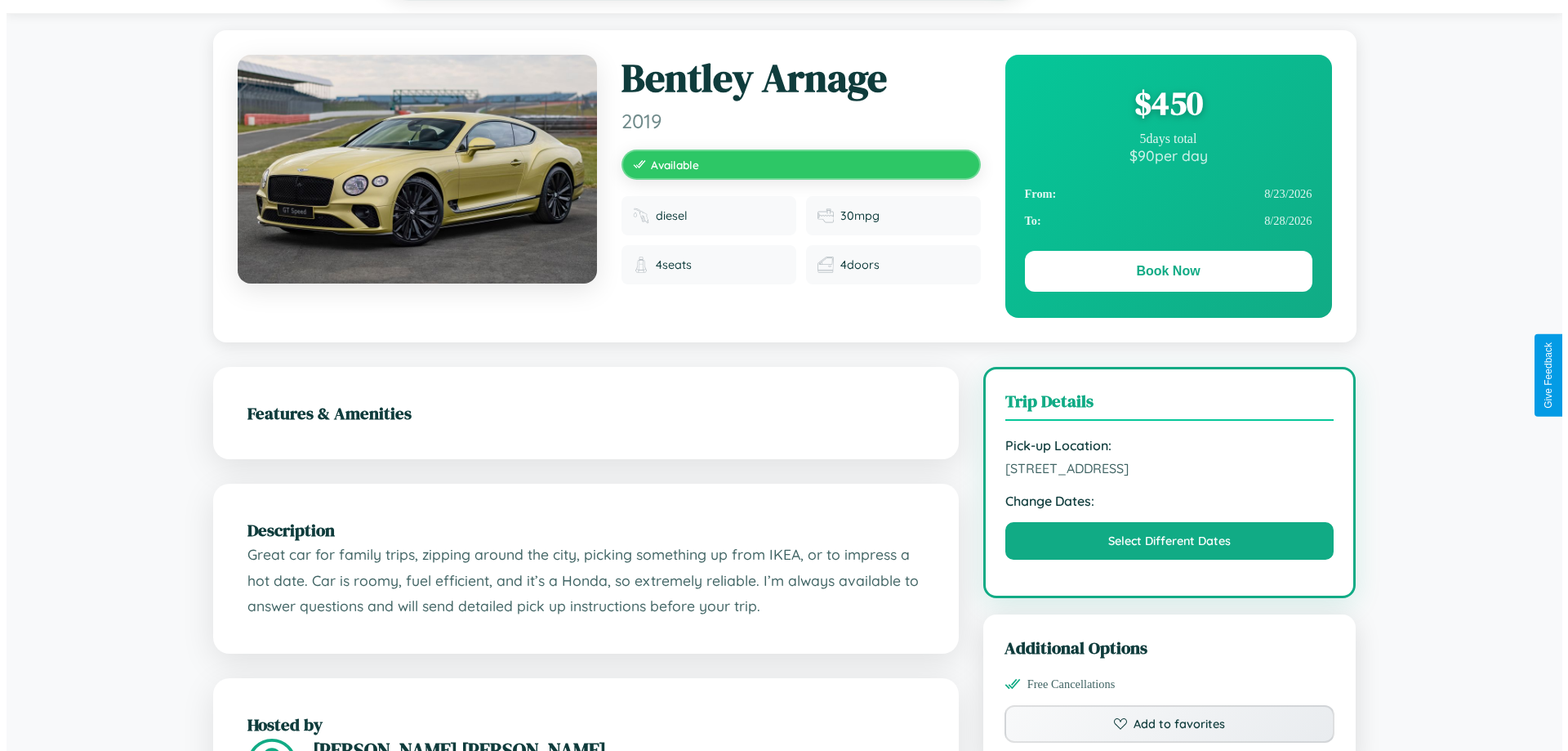
scroll to position [0, 0]
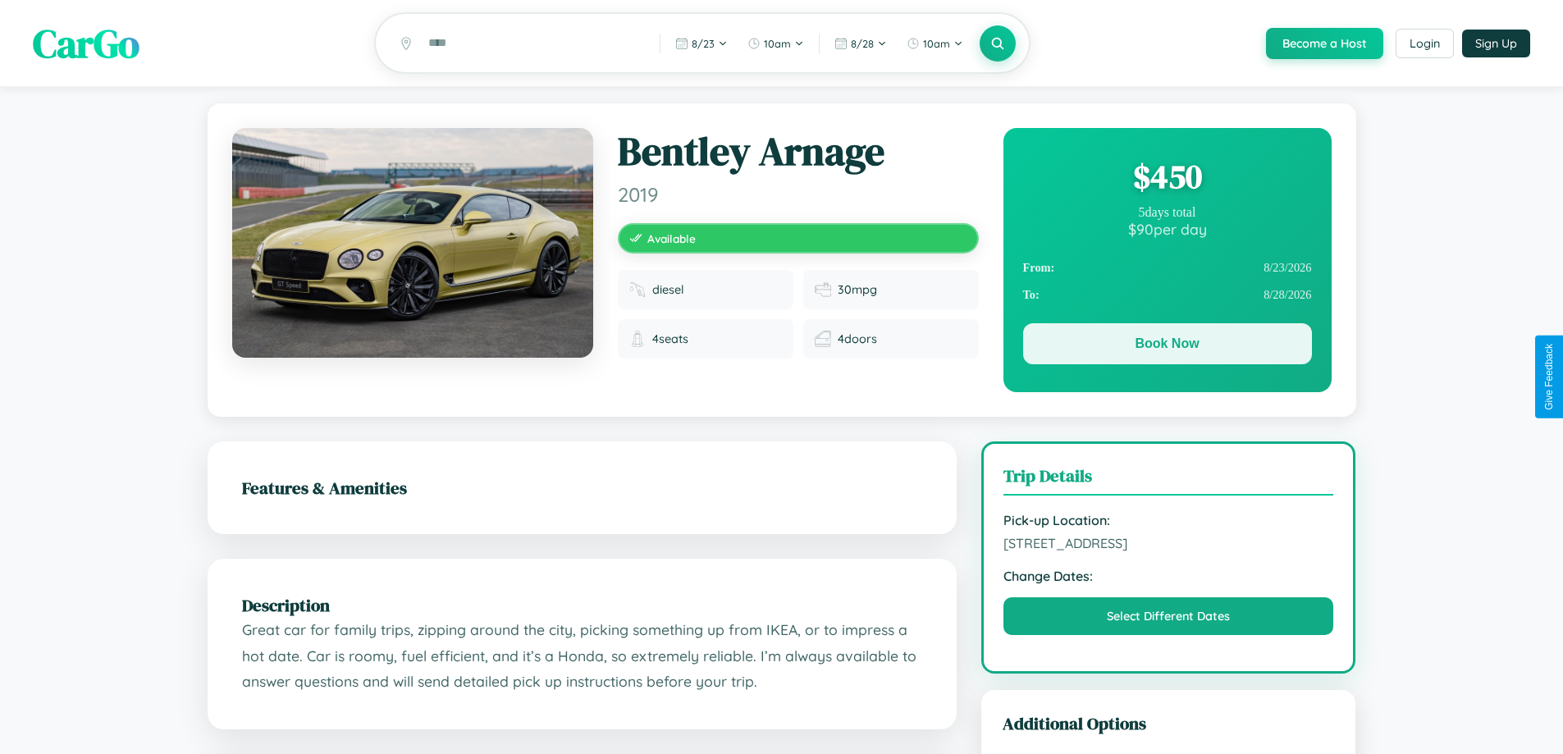
click at [1167, 346] on button "Book Now" at bounding box center [1167, 343] width 289 height 41
